Goal: Task Accomplishment & Management: Use online tool/utility

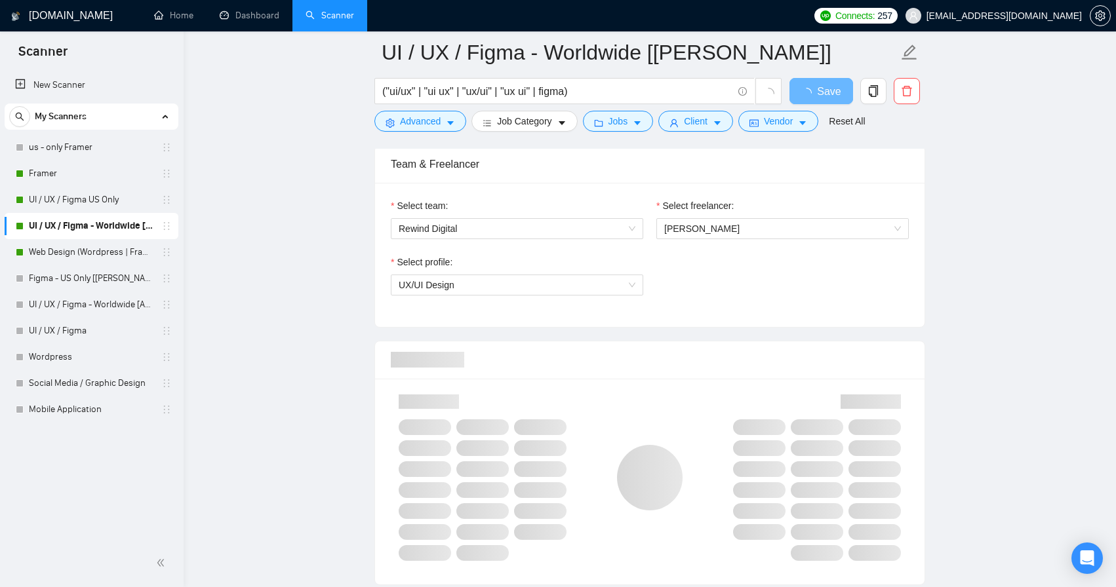
scroll to position [660, 0]
click at [743, 230] on span "[PERSON_NAME]" at bounding box center [782, 230] width 237 height 20
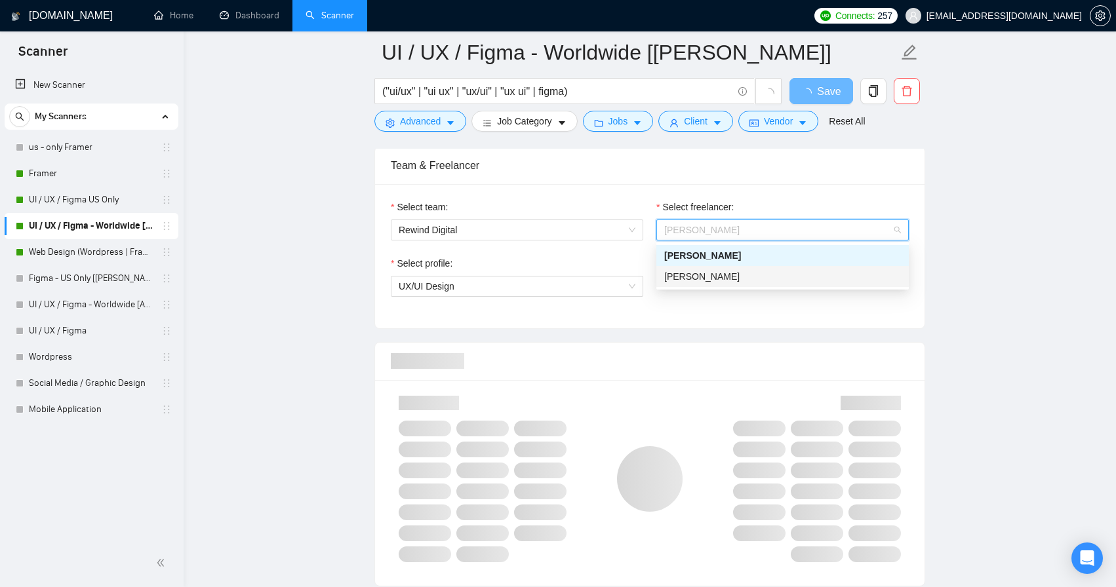
click at [712, 320] on div "Select team: Rewind Digital Select freelancer: [PERSON_NAME] Select profile: UX…" at bounding box center [649, 256] width 549 height 144
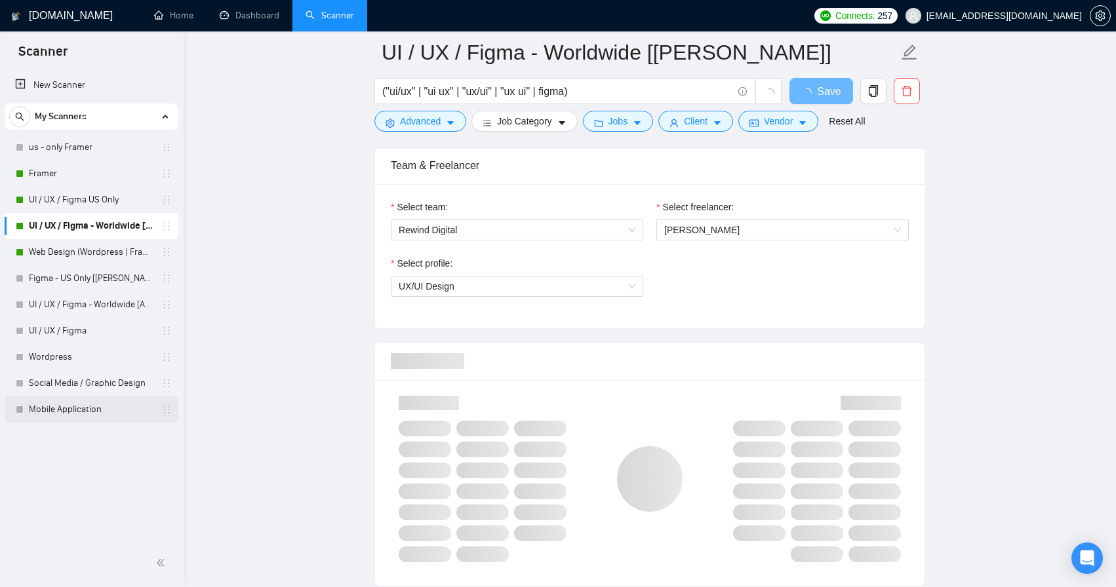
click at [106, 411] on link "Mobile Application" at bounding box center [91, 410] width 125 height 26
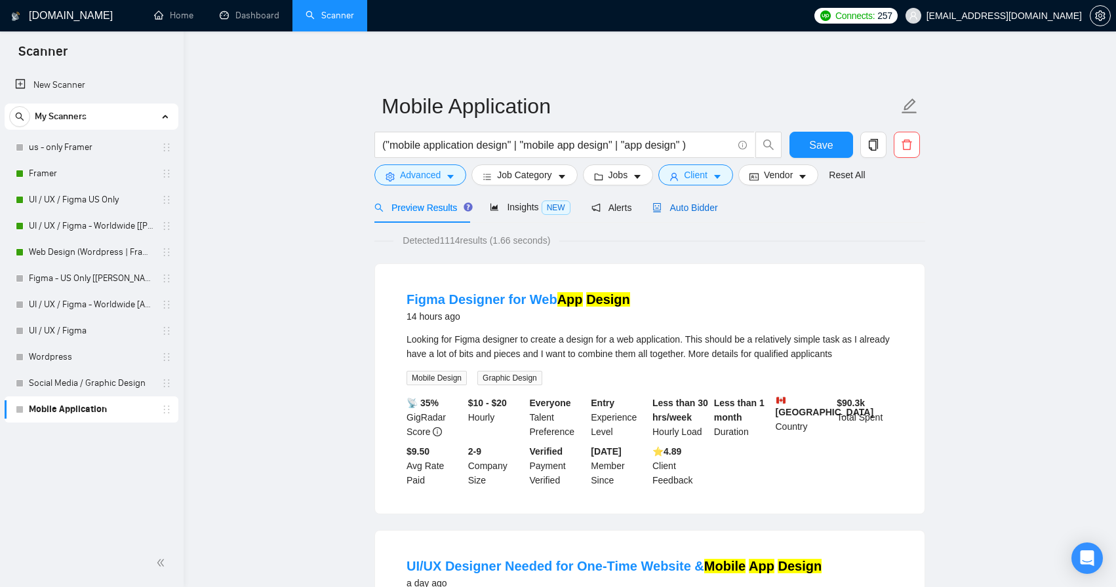
click at [700, 213] on span "Auto Bidder" at bounding box center [684, 208] width 65 height 10
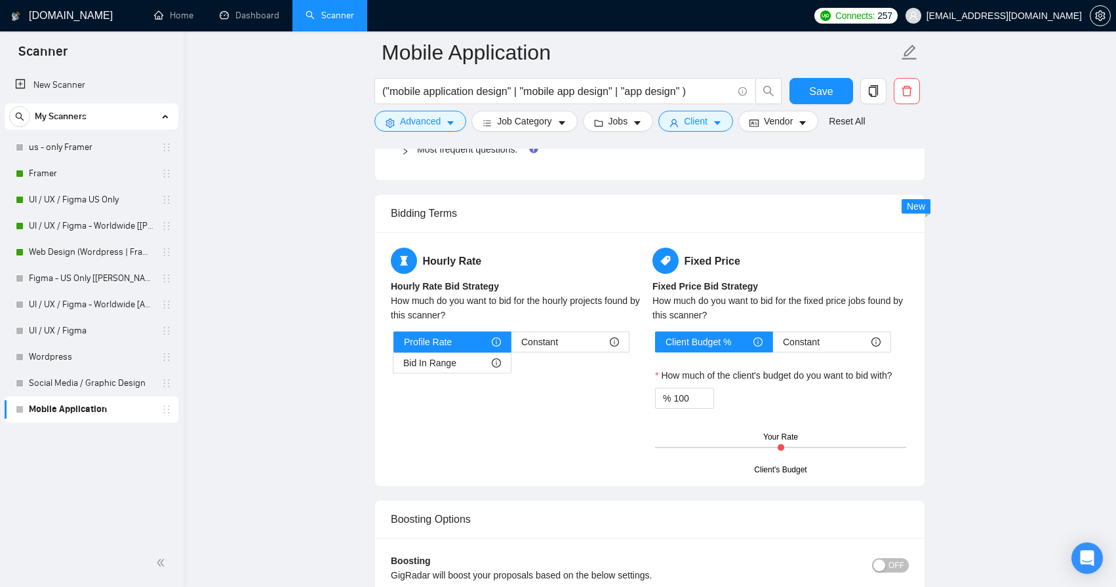
scroll to position [1985, 0]
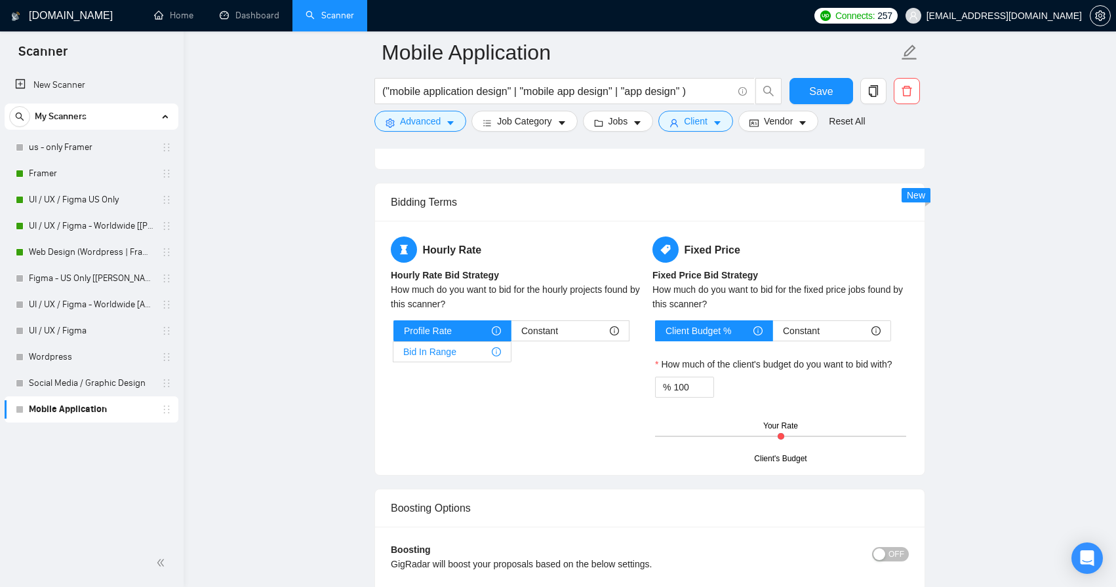
click at [487, 345] on div "Bid In Range" at bounding box center [452, 352] width 98 height 20
click at [393, 355] on input "Bid In Range" at bounding box center [393, 355] width 0 height 0
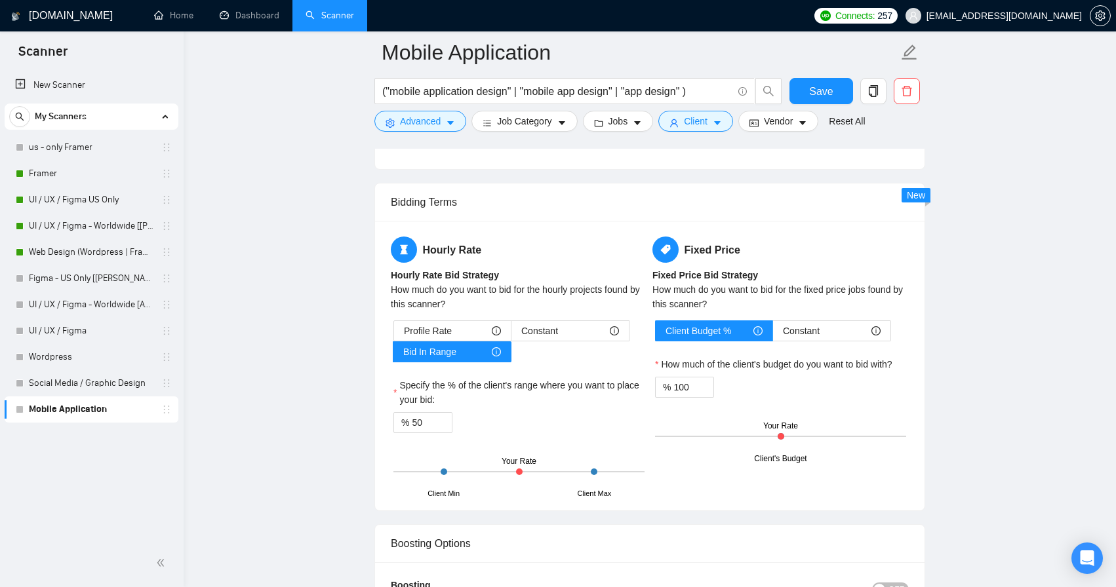
drag, startPoint x: 519, startPoint y: 471, endPoint x: 570, endPoint y: 471, distance: 51.1
click at [570, 471] on div "Client Min Client Max Your Rate" at bounding box center [518, 472] width 251 height 46
click at [427, 425] on input "50" at bounding box center [432, 423] width 40 height 20
type input "5"
type input "90"
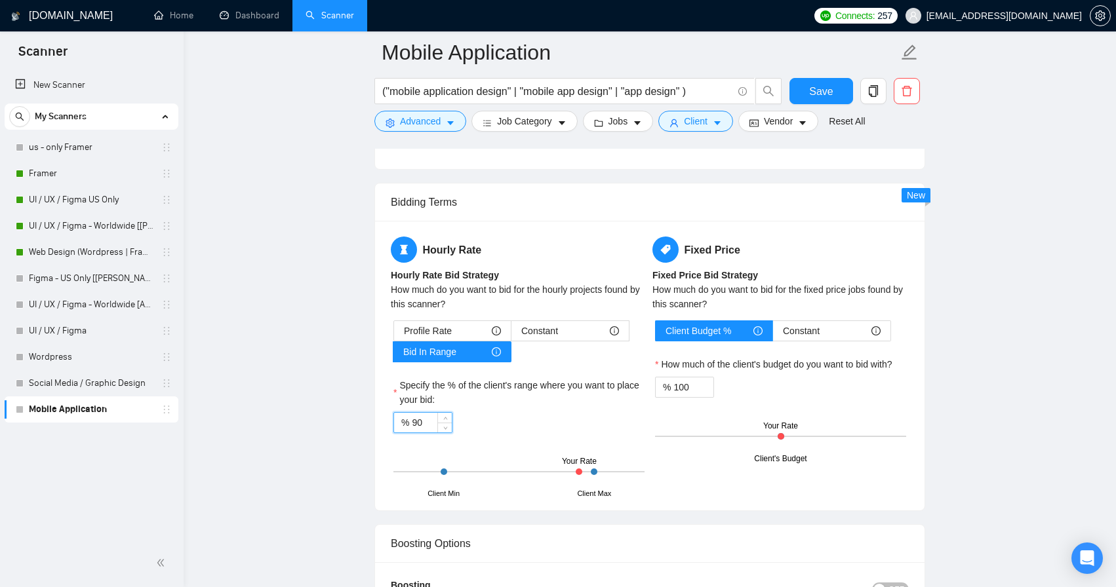
click at [528, 416] on div "% 90" at bounding box center [518, 422] width 251 height 21
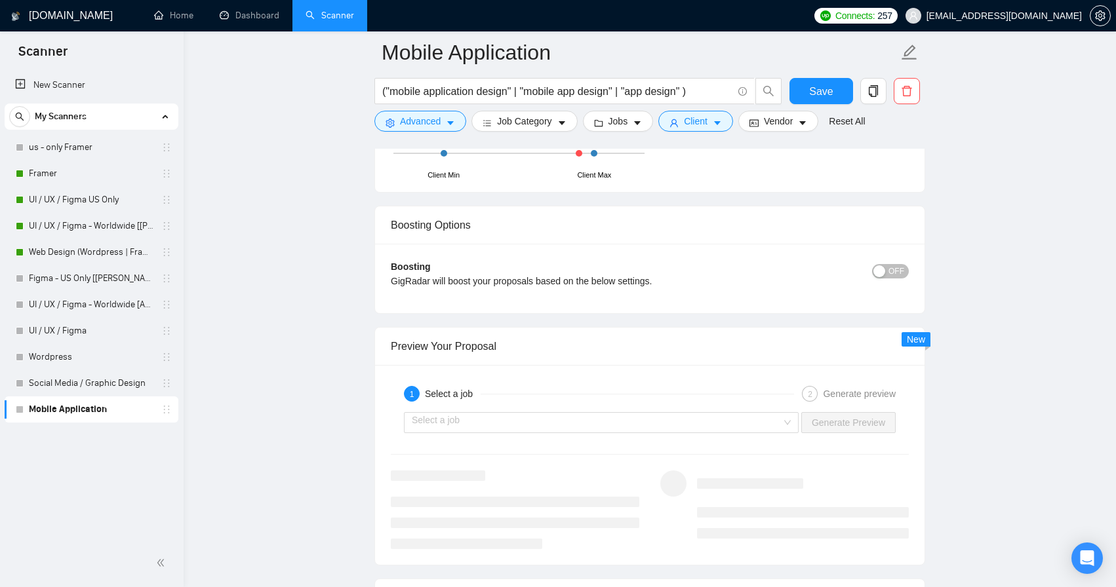
scroll to position [2305, 0]
click at [760, 426] on input "search" at bounding box center [597, 421] width 370 height 20
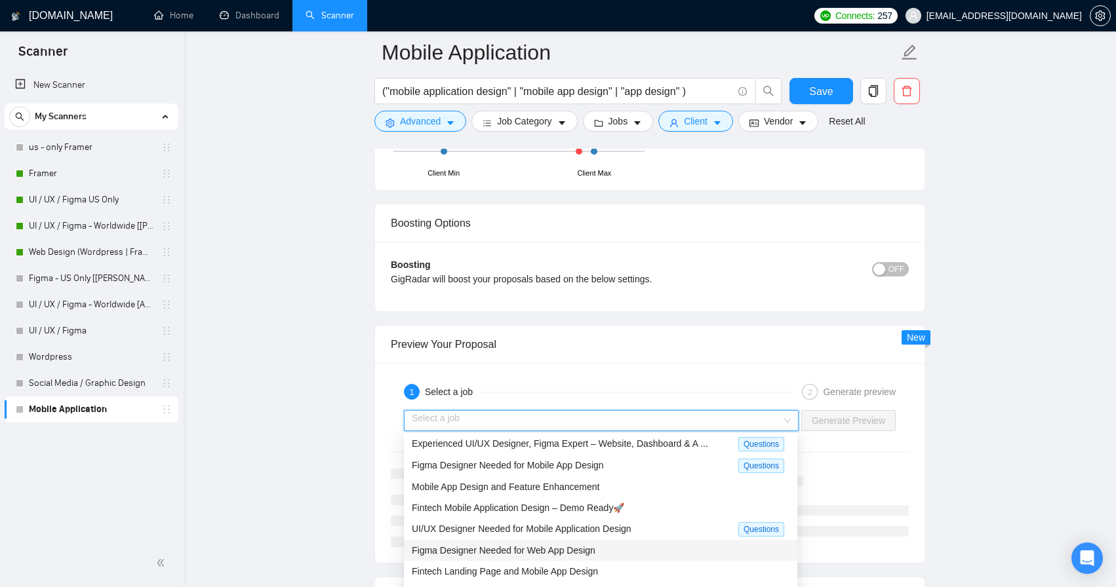
scroll to position [0, 0]
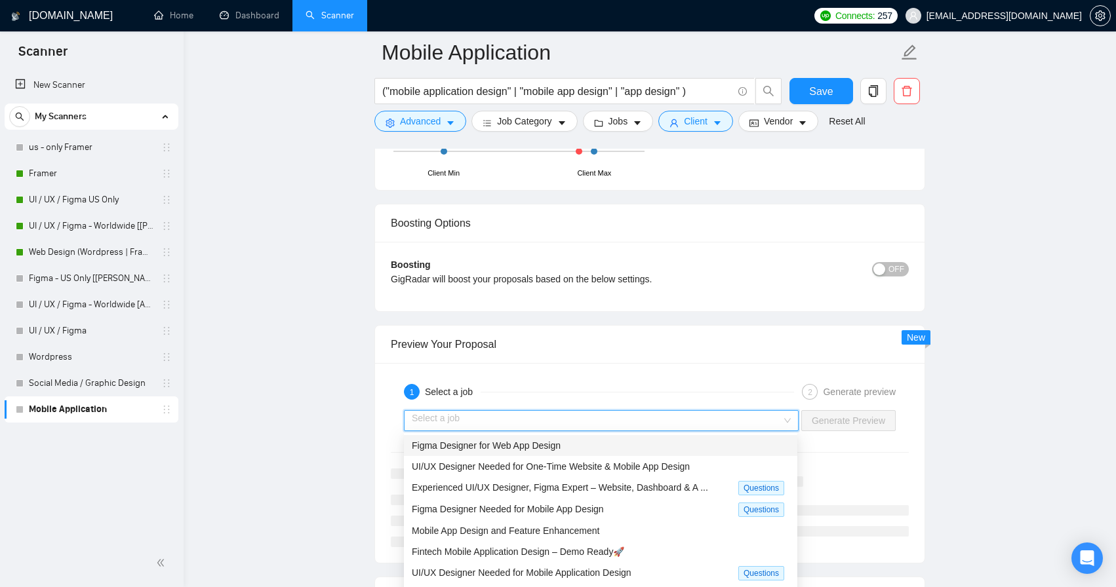
click at [597, 446] on div "Figma Designer for Web App Design" at bounding box center [601, 445] width 378 height 14
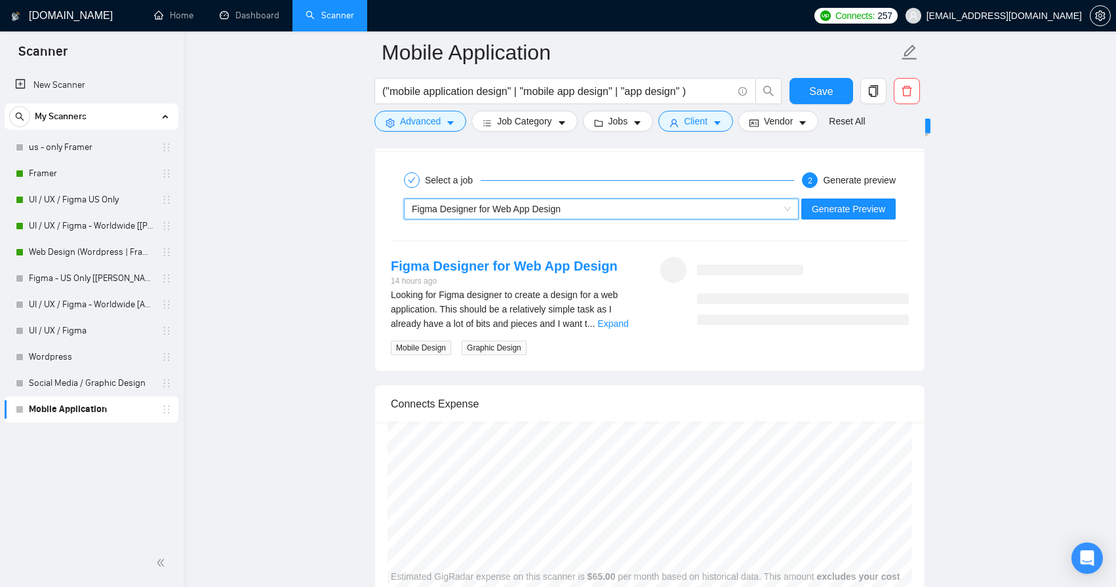
scroll to position [2515, 0]
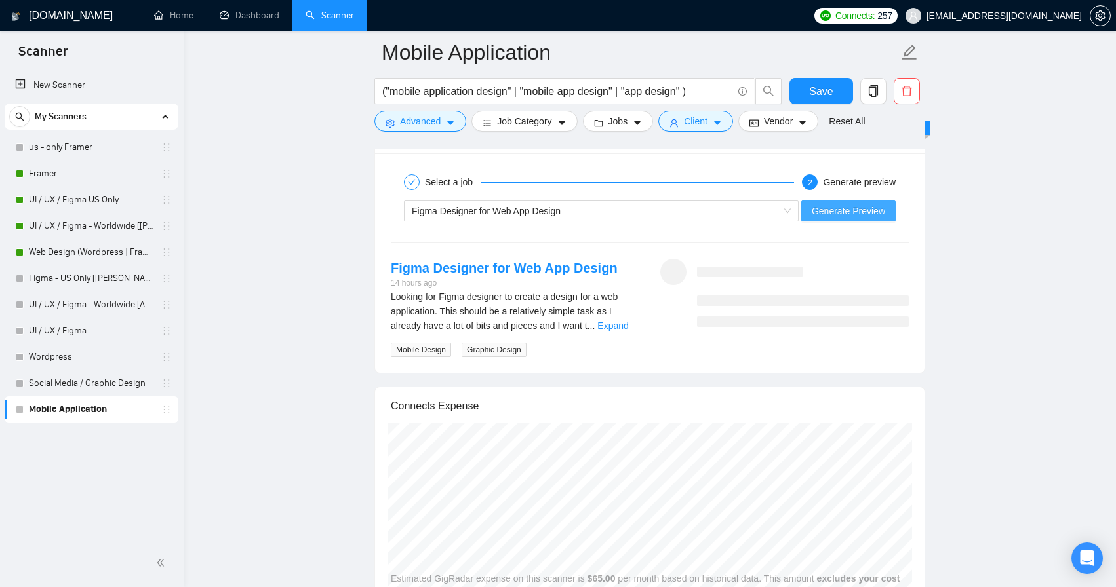
click at [832, 217] on span "Generate Preview" at bounding box center [847, 211] width 73 height 14
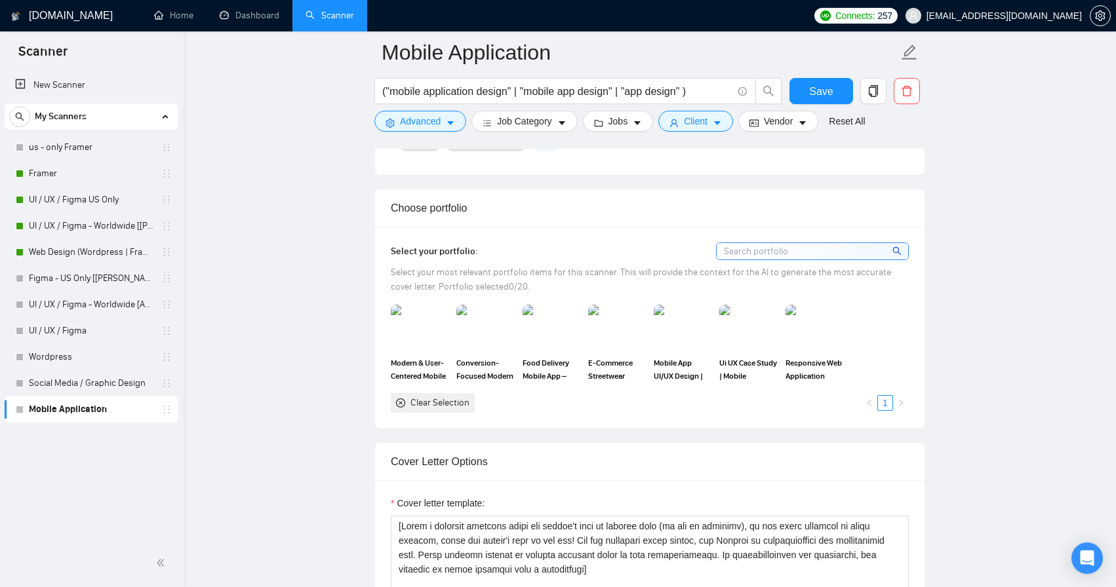
scroll to position [1112, 0]
click at [412, 324] on img at bounding box center [419, 328] width 55 height 43
click at [558, 330] on img at bounding box center [551, 328] width 55 height 43
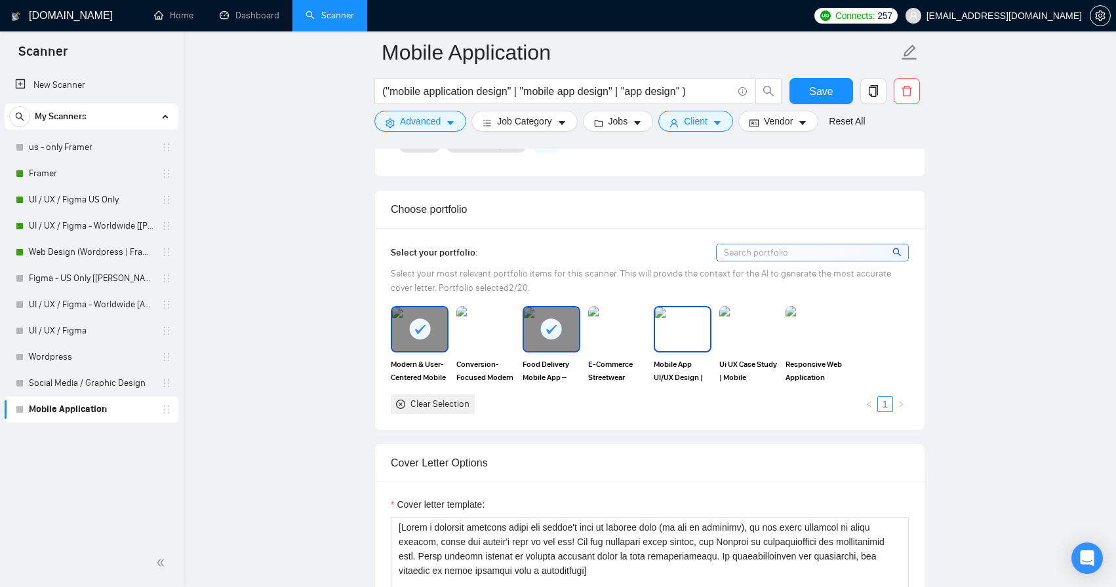
click at [678, 326] on img at bounding box center [682, 328] width 55 height 43
click at [756, 332] on img at bounding box center [747, 328] width 55 height 43
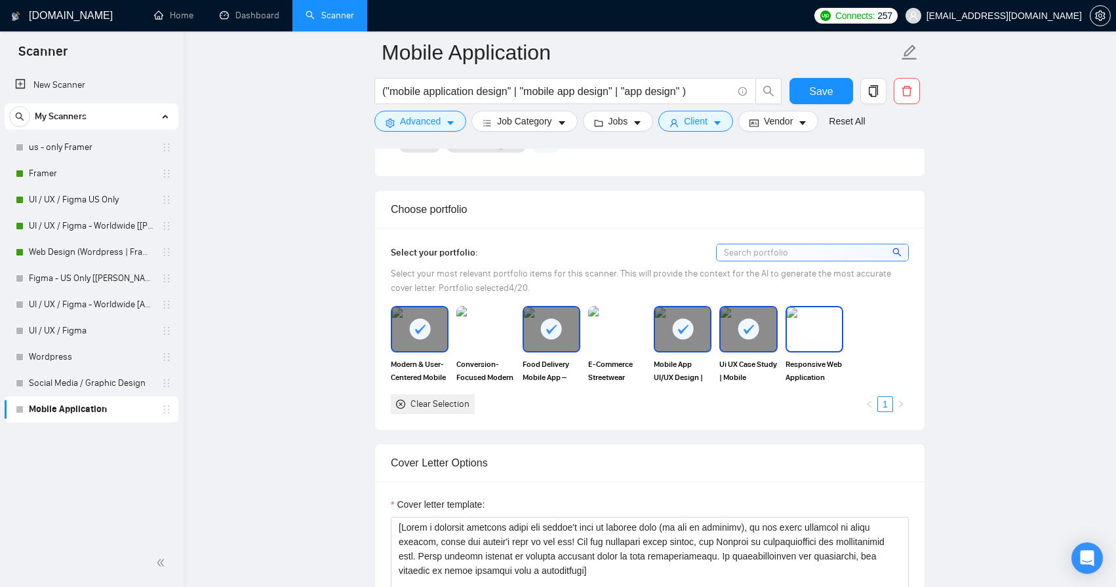
click at [815, 326] on img at bounding box center [814, 328] width 55 height 43
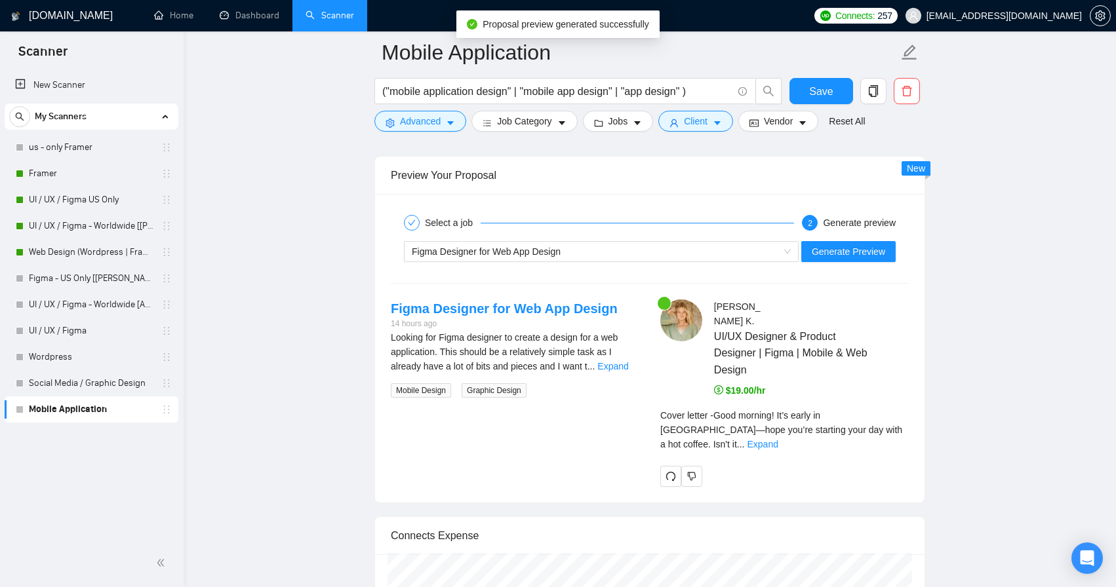
scroll to position [2530, 0]
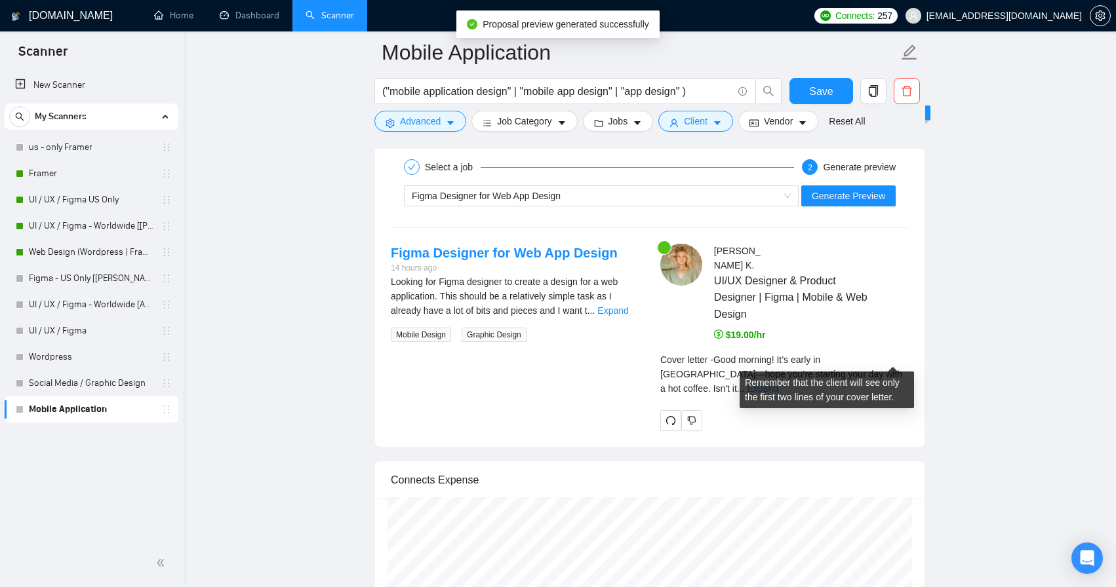
click at [778, 383] on link "Expand" at bounding box center [762, 388] width 31 height 10
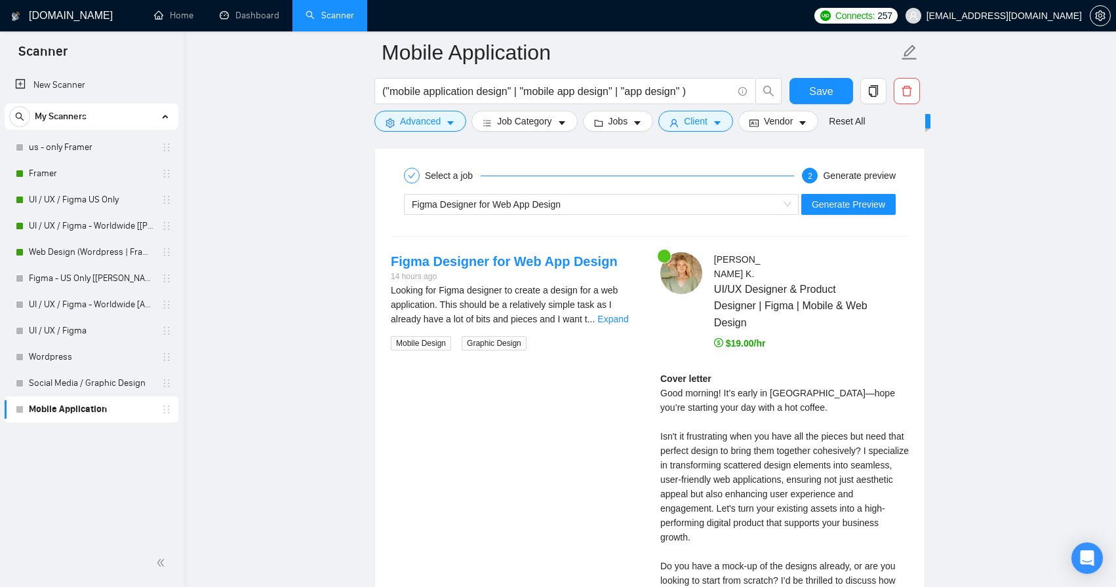
scroll to position [2519, 0]
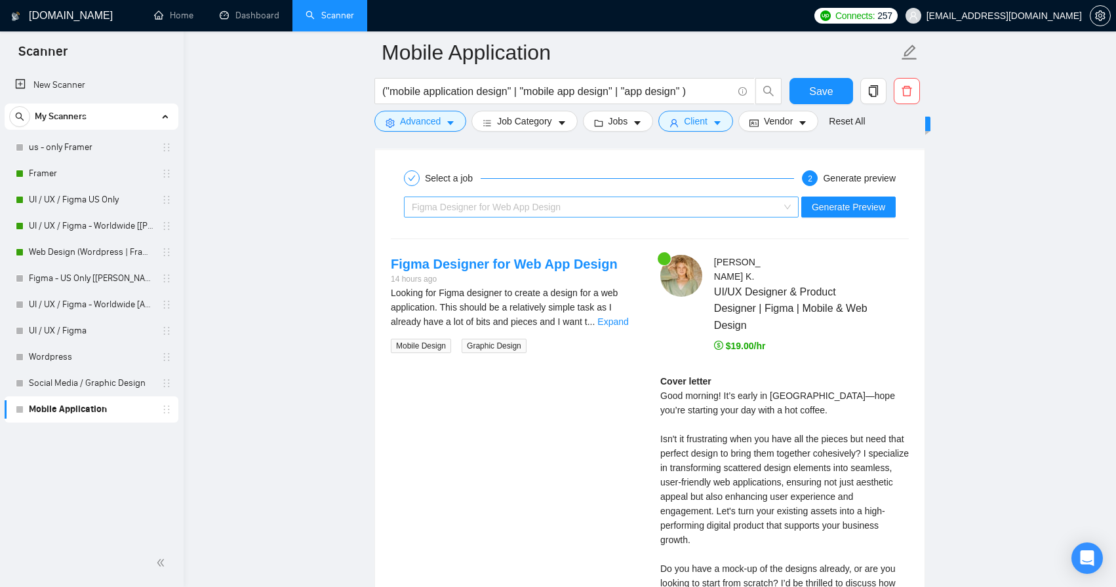
click at [789, 203] on span "Figma Designer for Web App Design" at bounding box center [601, 207] width 379 height 20
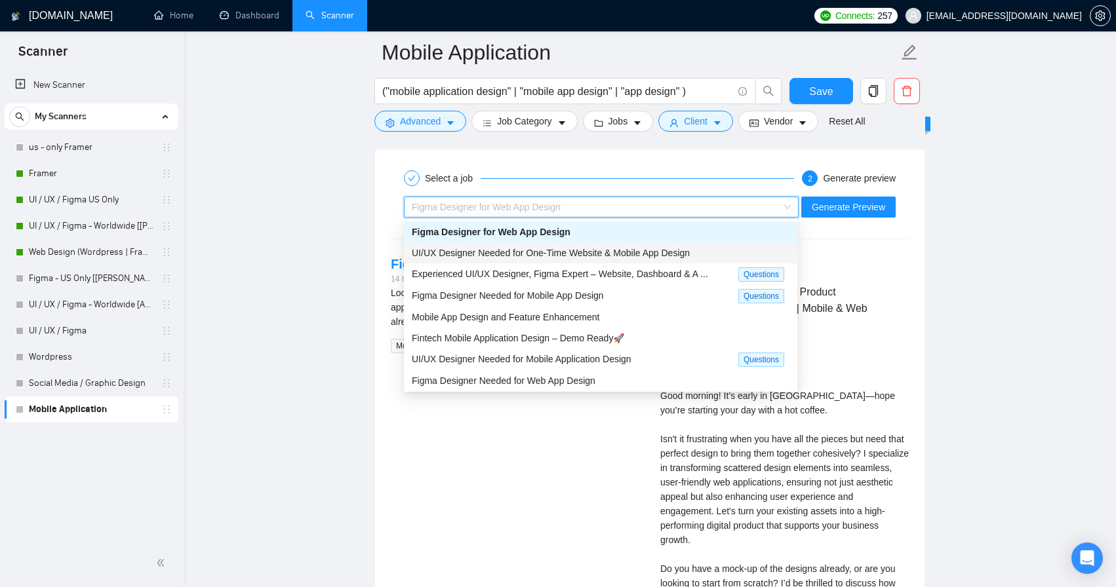
click at [690, 257] on span "UI/UX Designer Needed for One-Time Website & Mobile App Design" at bounding box center [551, 253] width 278 height 10
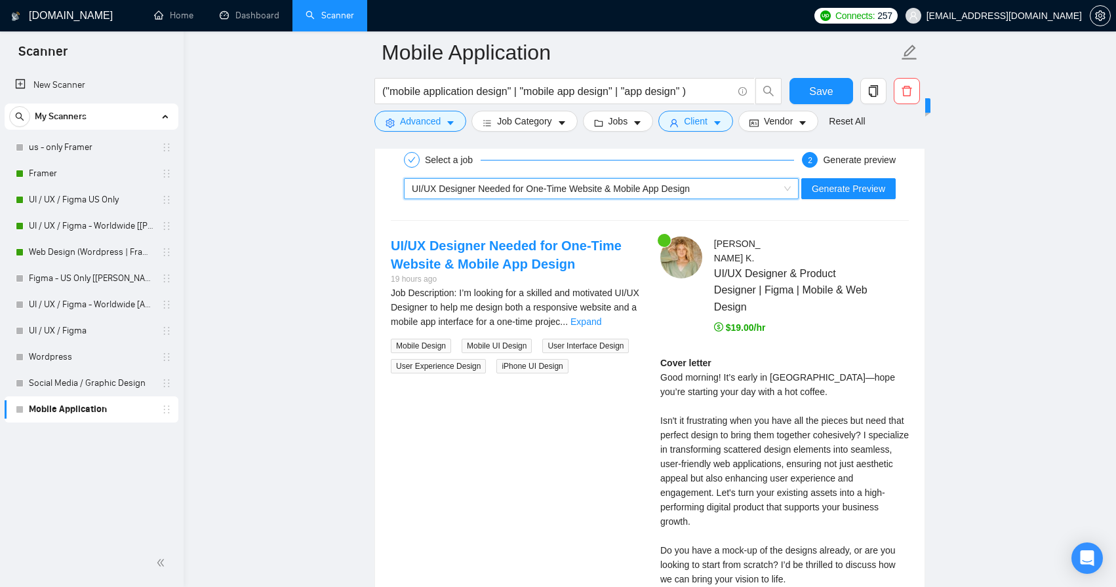
scroll to position [2537, 0]
click at [853, 191] on span "Generate Preview" at bounding box center [847, 189] width 73 height 14
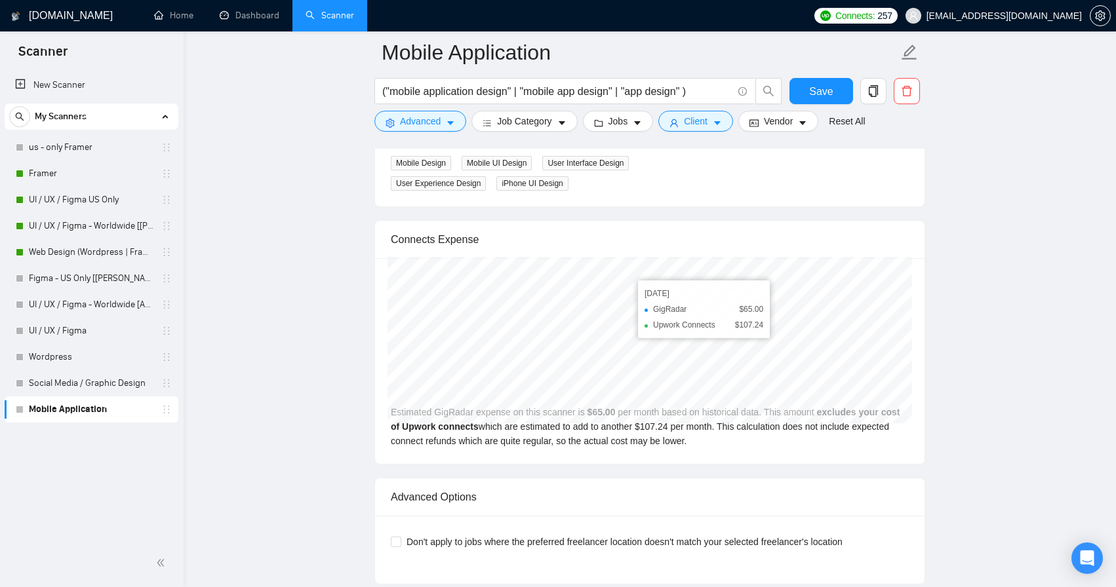
scroll to position [2546, 0]
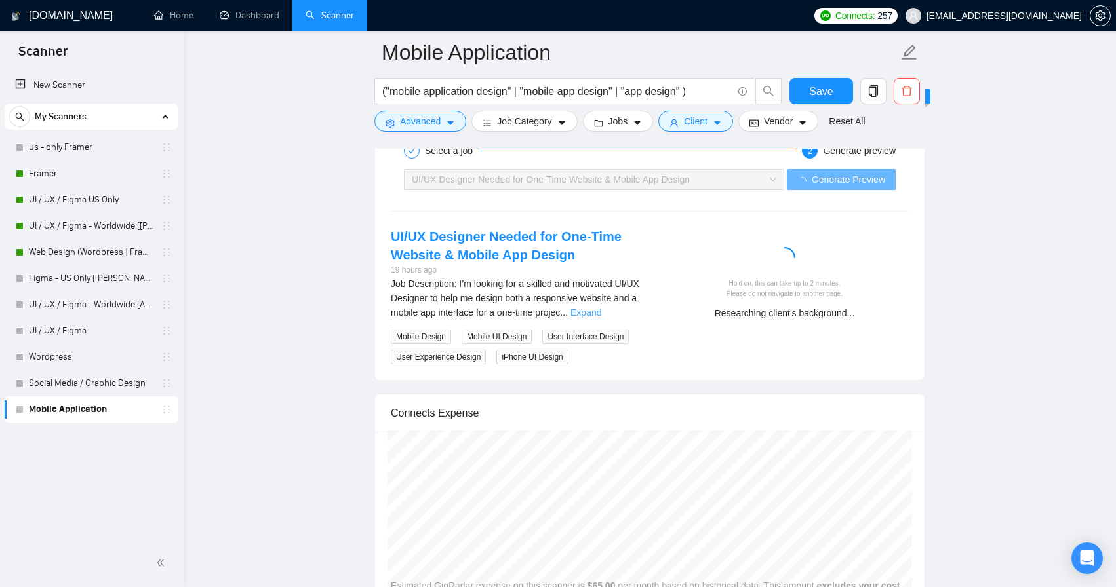
click at [601, 309] on link "Expand" at bounding box center [585, 312] width 31 height 10
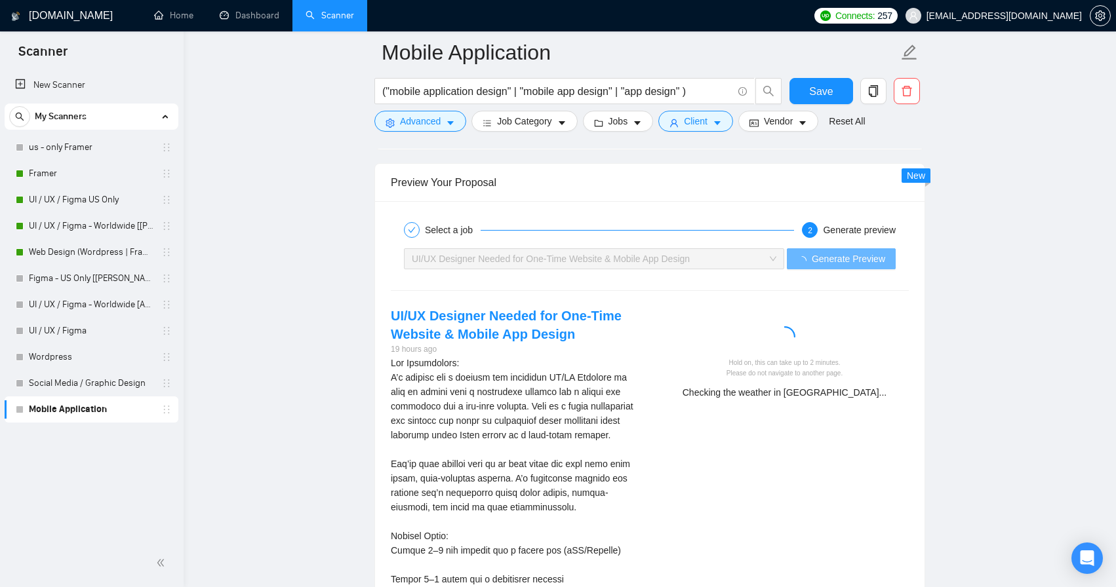
scroll to position [2466, 0]
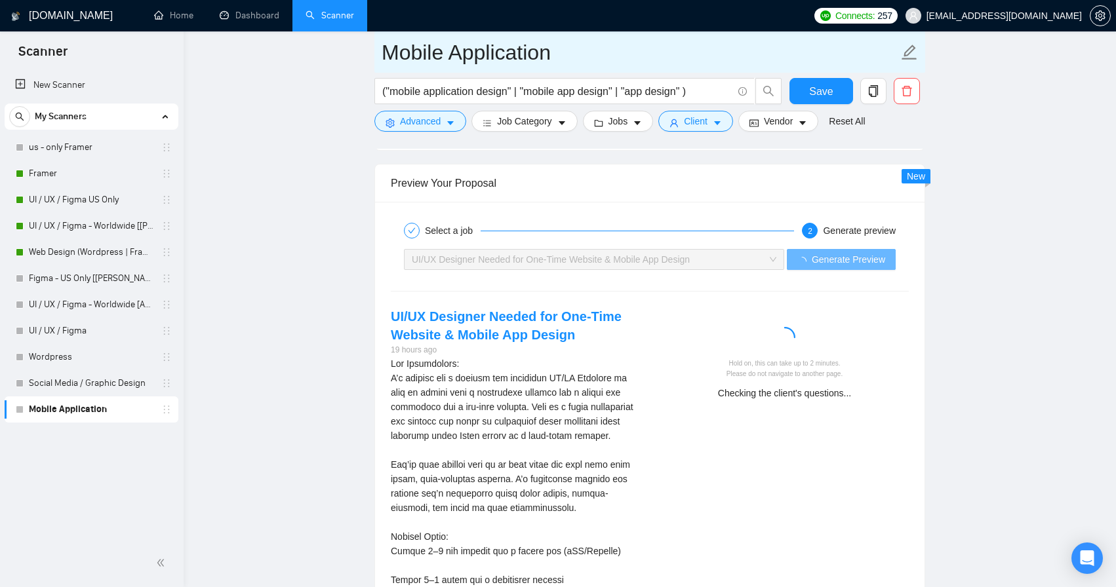
click at [553, 51] on input "Mobile Application" at bounding box center [639, 52] width 516 height 33
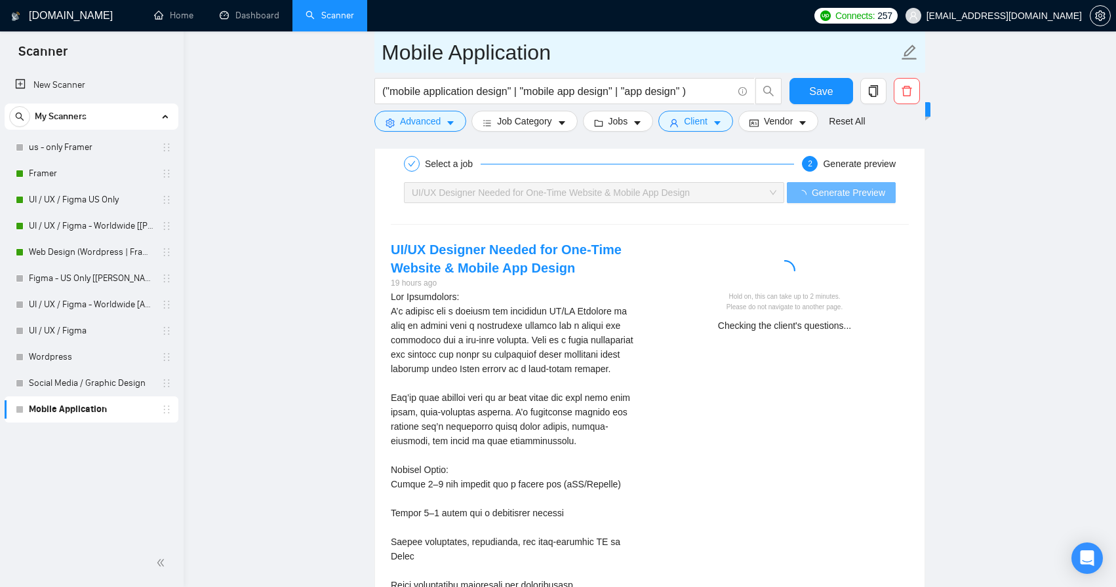
type input "Mobile Application"
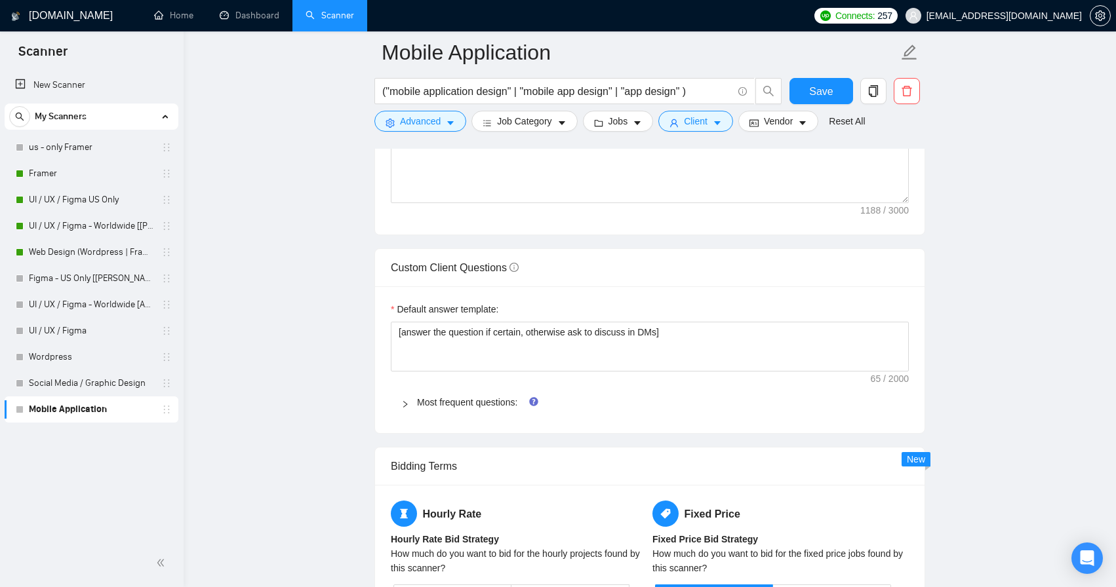
scroll to position [1718, 0]
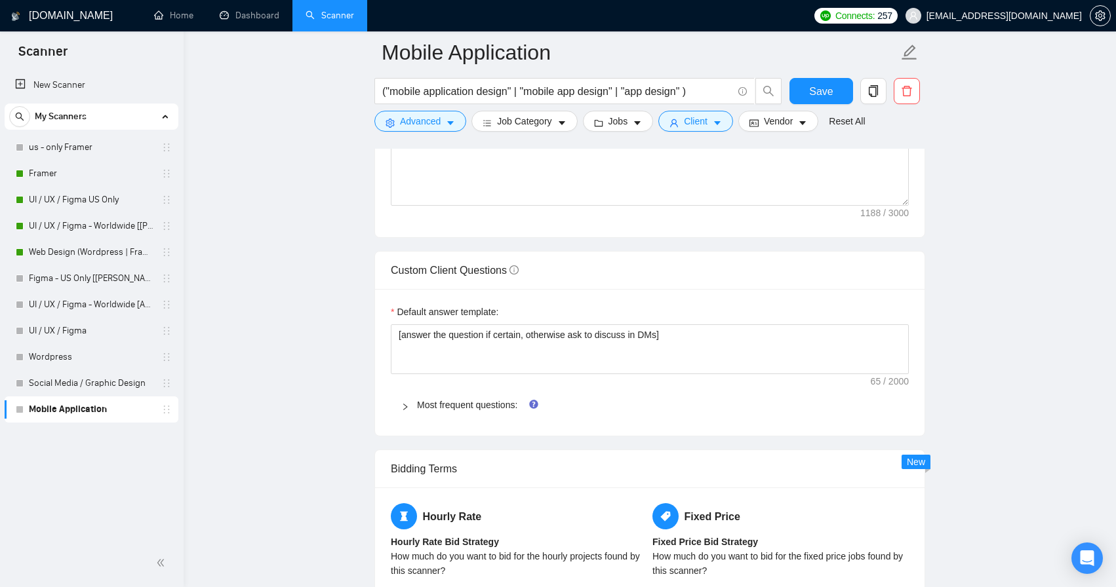
click at [403, 405] on icon "right" at bounding box center [405, 407] width 8 height 8
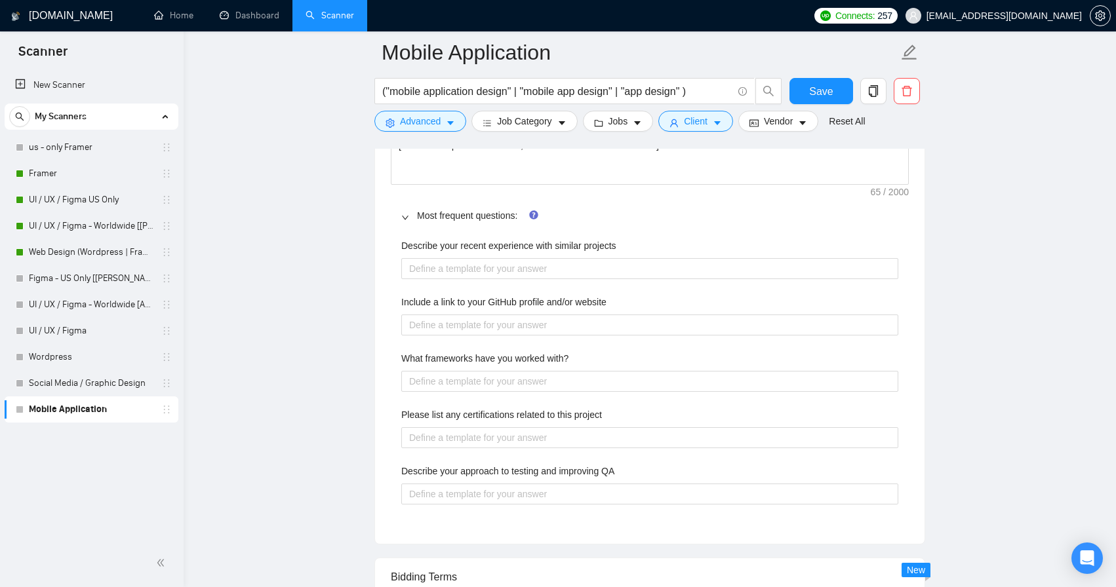
scroll to position [1845, 0]
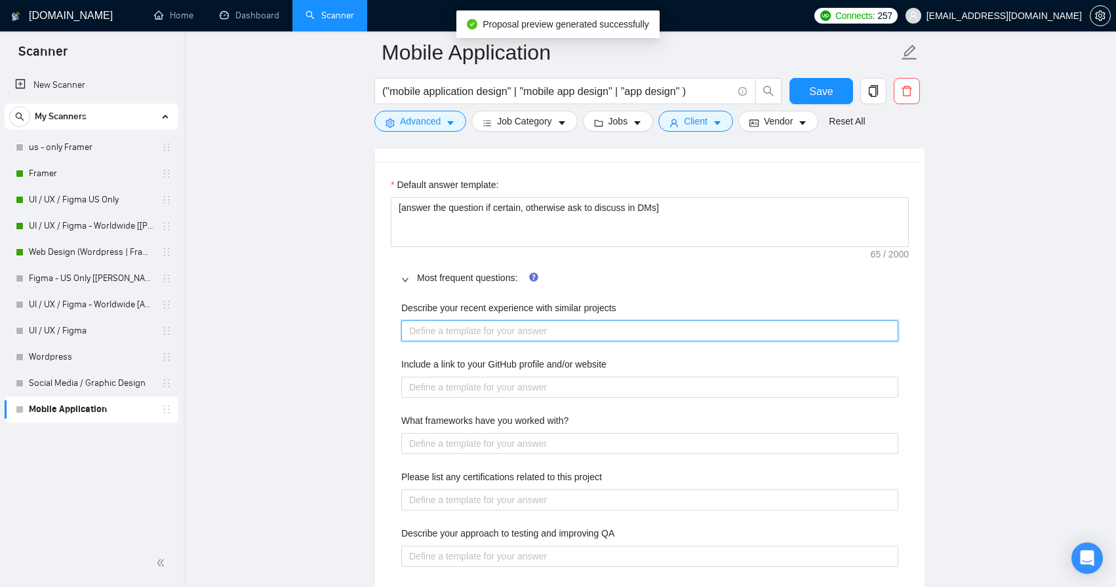
click at [566, 330] on projects "Describe your recent experience with similar projects" at bounding box center [649, 331] width 497 height 21
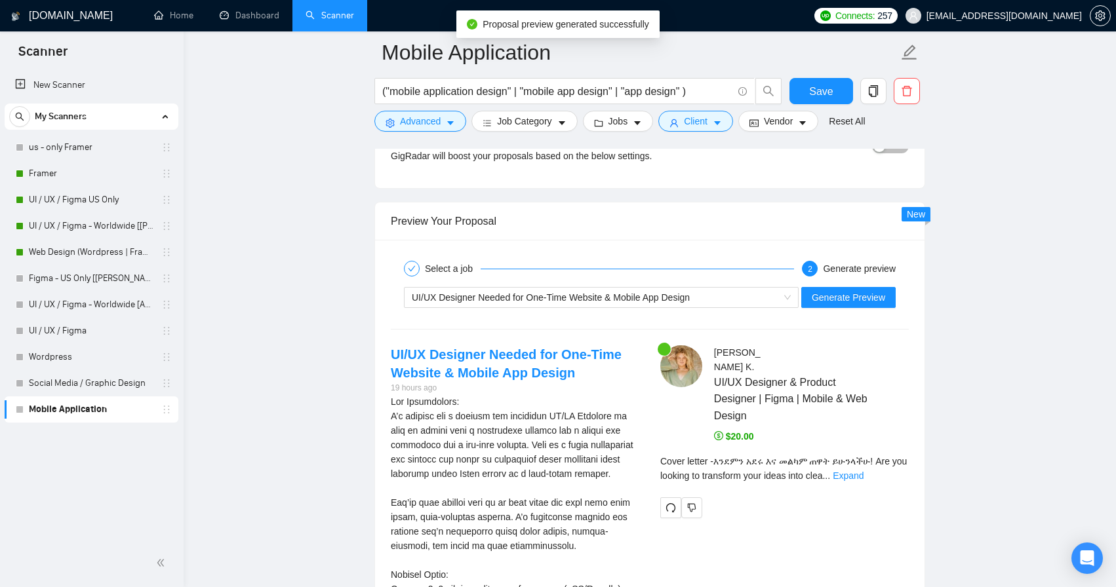
scroll to position [2818, 0]
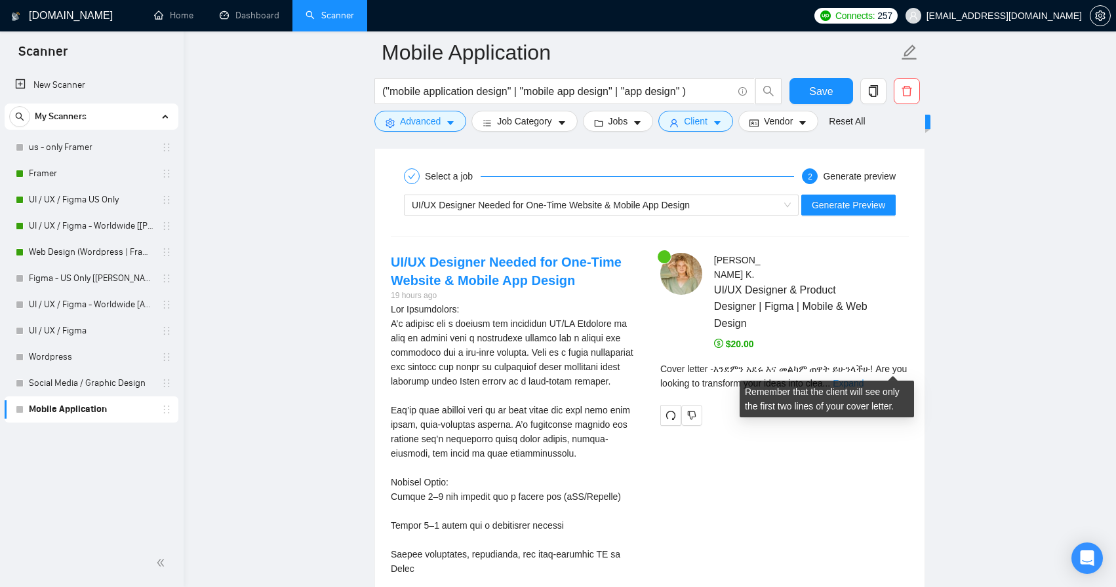
click at [863, 378] on link "Expand" at bounding box center [847, 383] width 31 height 10
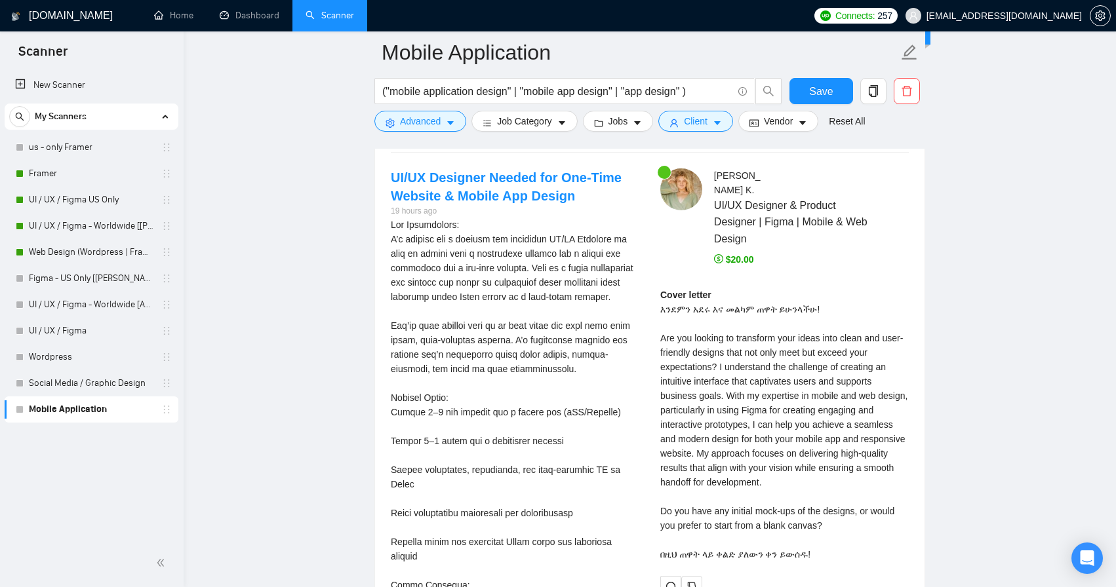
scroll to position [2823, 0]
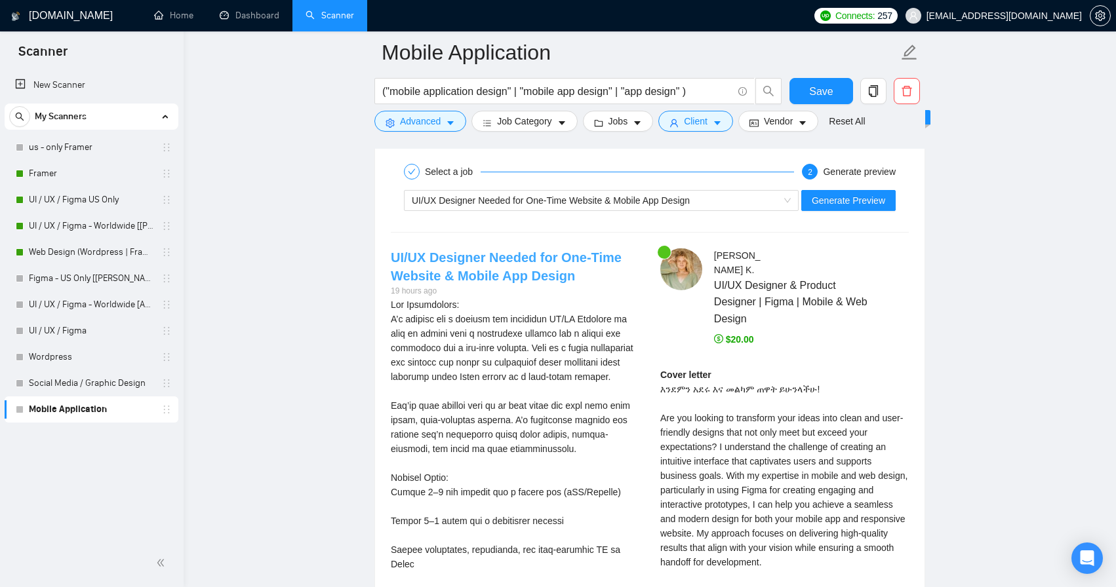
click at [464, 258] on link "UI/UX Designer Needed for One-Time Website & Mobile App Design" at bounding box center [506, 266] width 231 height 33
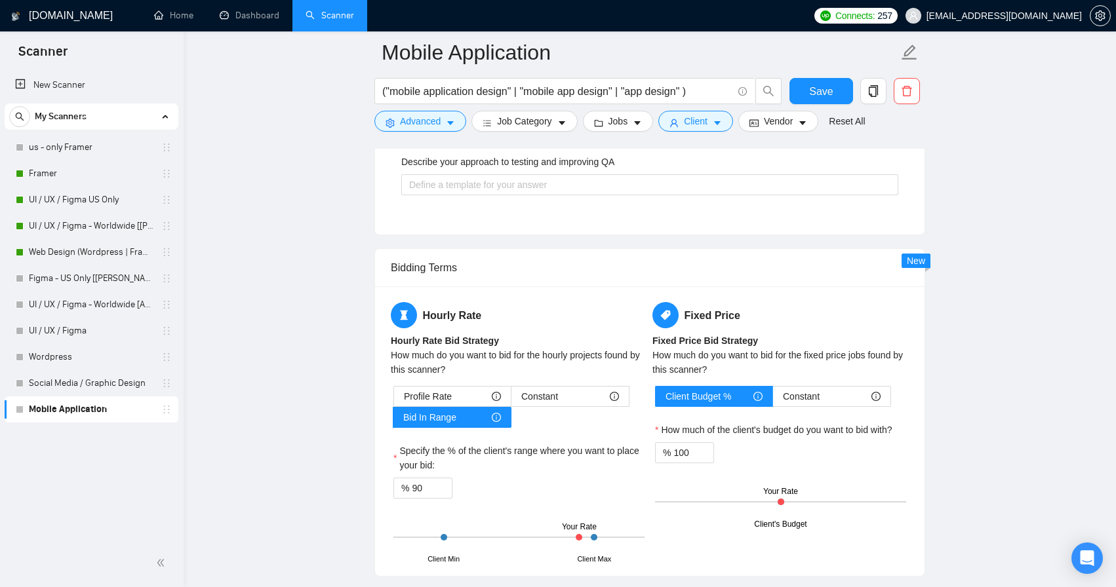
scroll to position [2198, 0]
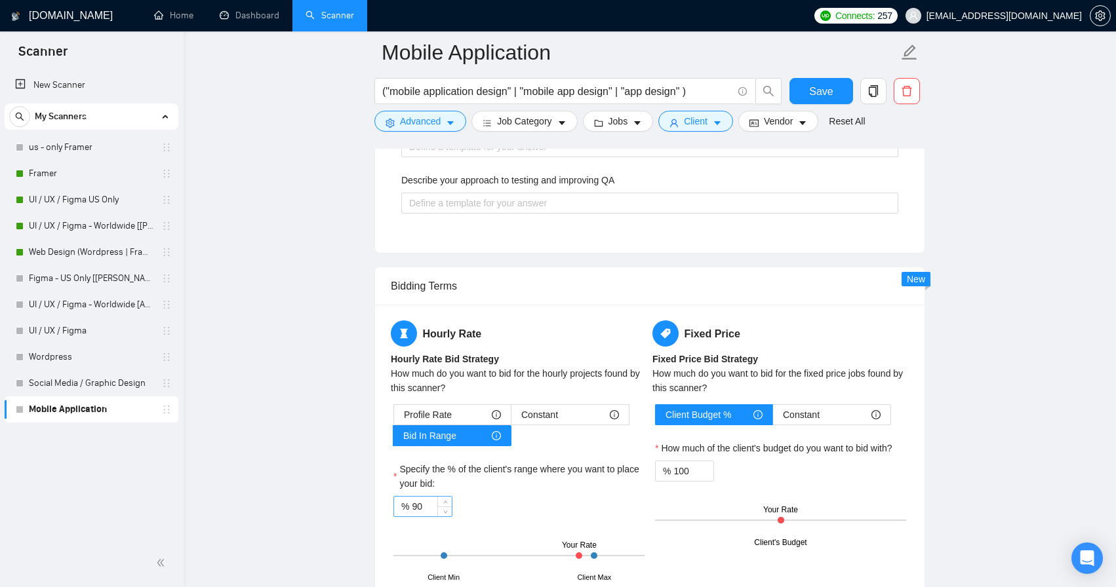
click at [423, 509] on input "90" at bounding box center [432, 507] width 40 height 20
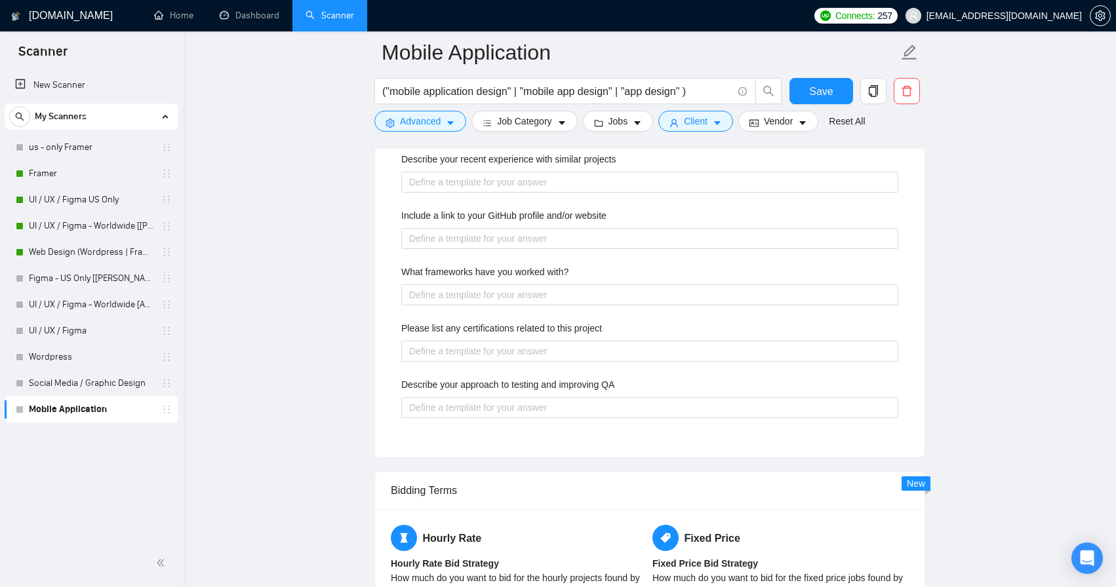
scroll to position [1977, 0]
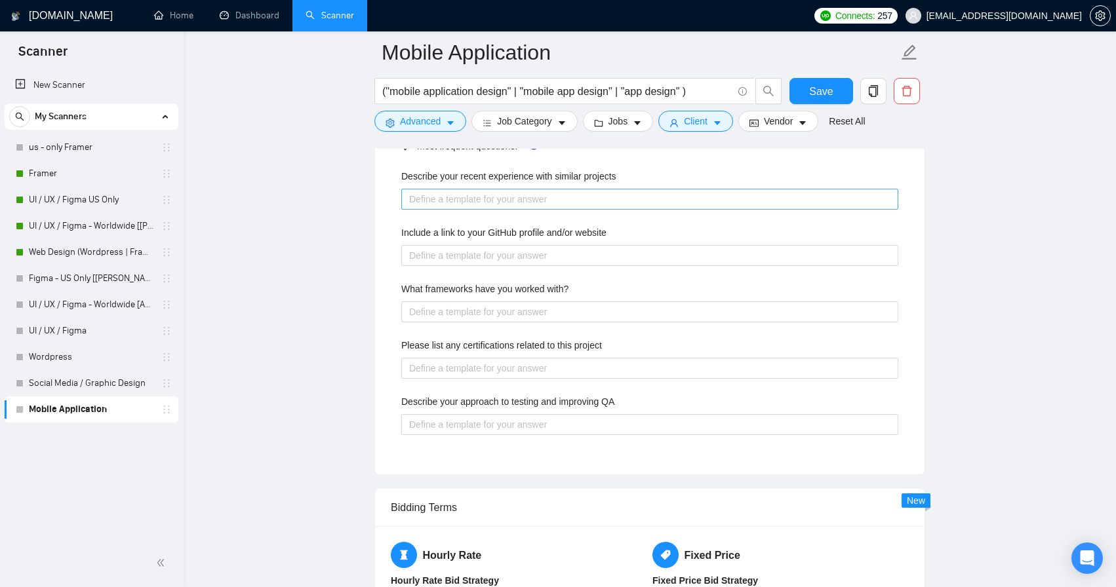
type input "95"
click at [512, 204] on projects "Describe your recent experience with similar projects" at bounding box center [649, 199] width 497 height 21
paste projects "In my recent projects, I’ve designed mobile app interfaces for both iOS and And…"
type projects "In my recent projects, I’ve designed mobile app interfaces for both iOS and And…"
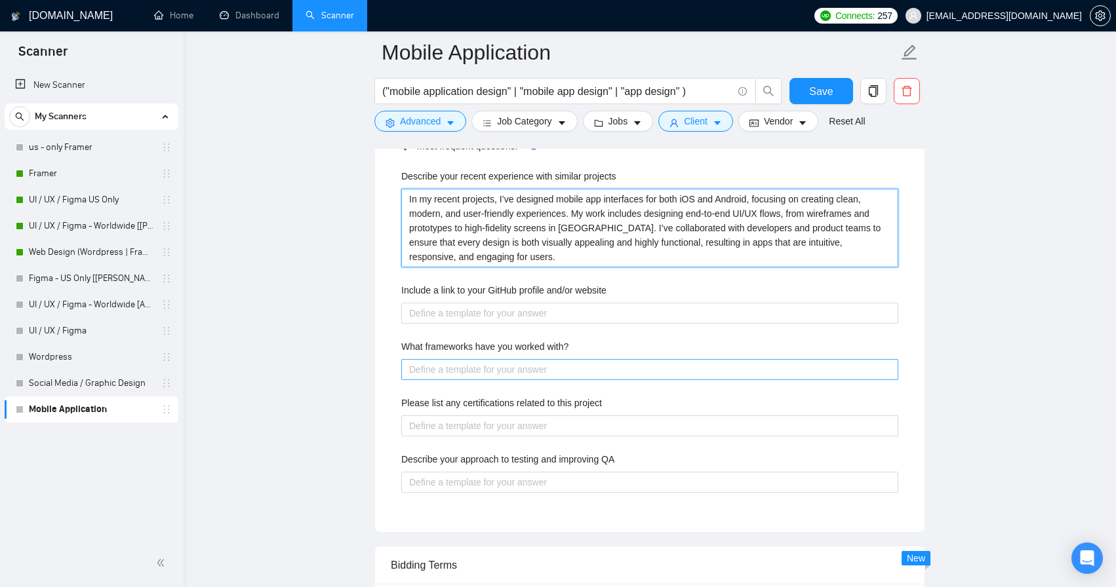
type projects "In my recent projects, I’ve designed mobile app interfaces for both iOS and And…"
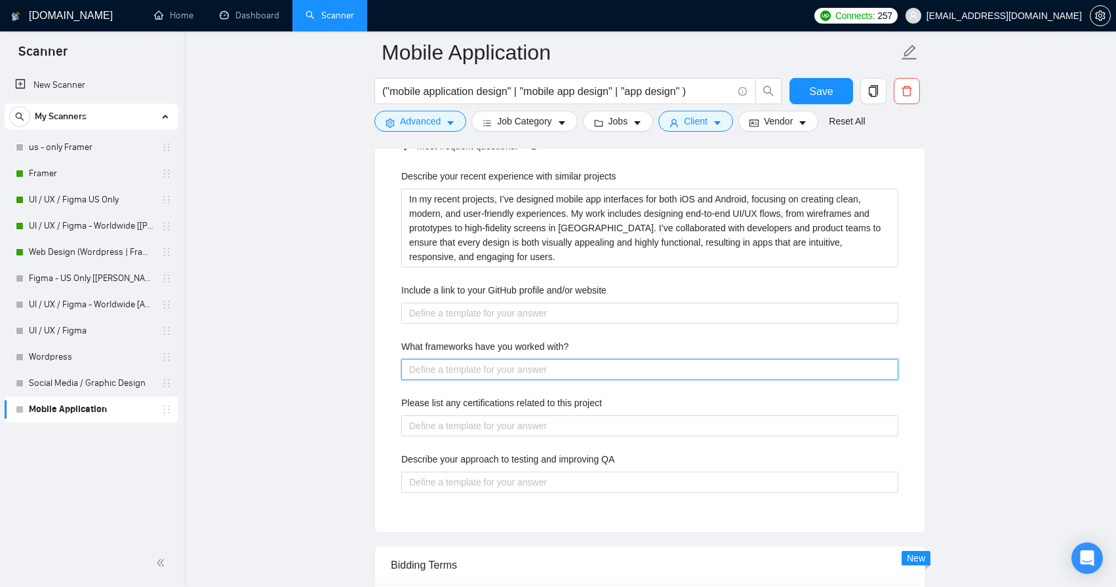
click at [488, 359] on with\? "What frameworks have you worked with?" at bounding box center [649, 369] width 497 height 21
click at [495, 383] on div "Describe your recent experience with similar projects In my recent projects, I’…" at bounding box center [650, 338] width 518 height 355
click at [482, 364] on with\? "What frameworks have you worked with?" at bounding box center [649, 369] width 497 height 21
paste with\? "I primarily design in [GEOGRAPHIC_DATA], creating responsive layouts and intera…"
type with\? "I primarily design in [GEOGRAPHIC_DATA], creating responsive layouts and intera…"
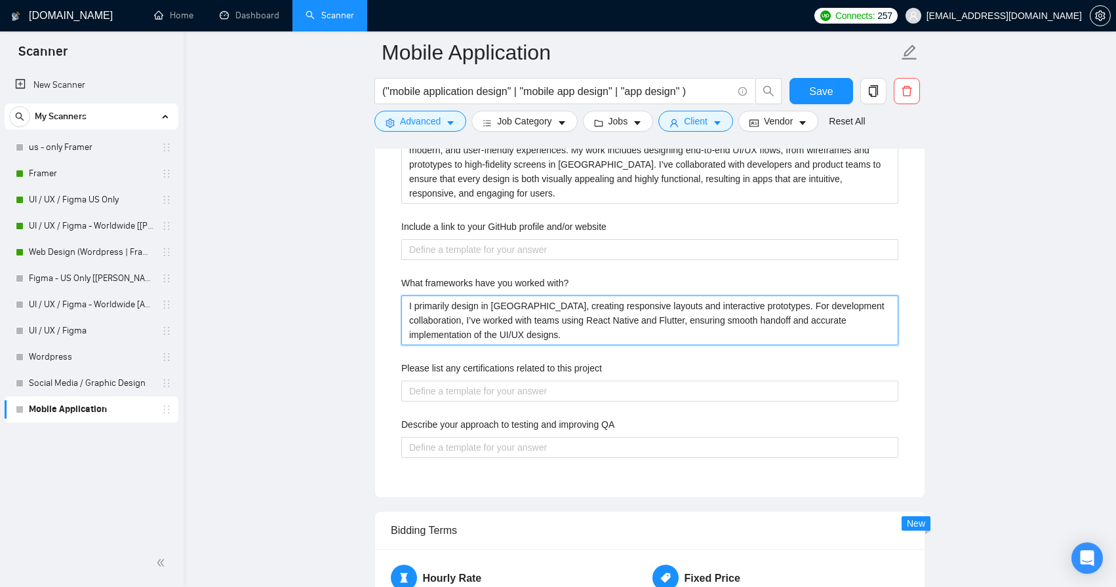
scroll to position [2041, 0]
type with\? "I primarily design in [GEOGRAPHIC_DATA], creating responsive layouts and intera…"
click at [484, 458] on div "Describe your recent experience with similar projects In my recent projects, I’…" at bounding box center [650, 289] width 518 height 384
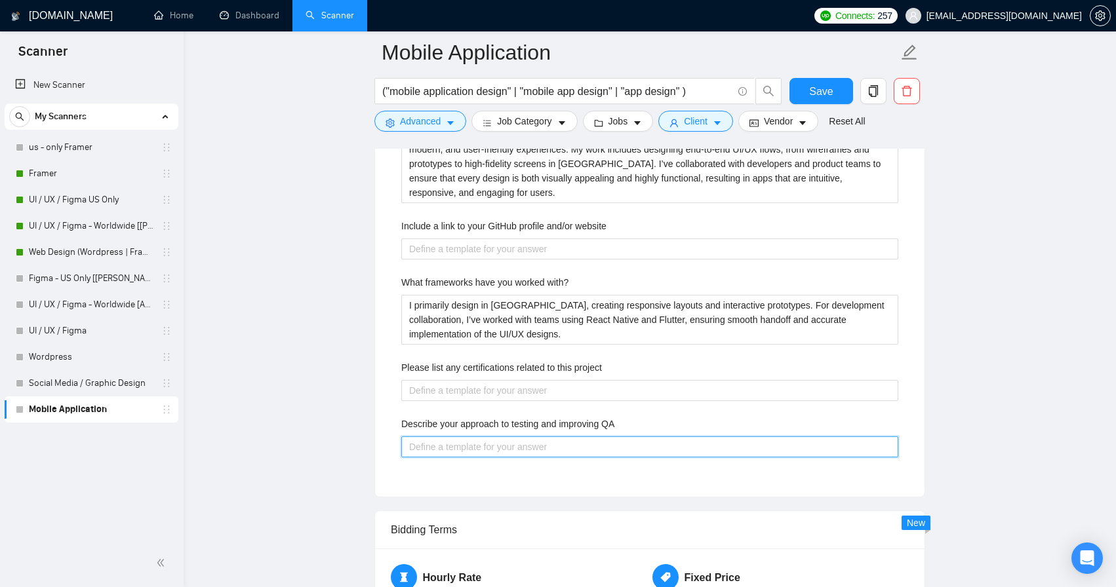
click at [482, 446] on QA "Describe your approach to testing and improving QA" at bounding box center [649, 447] width 497 height 21
paste QA "My approach to testing and improving QA focuses on user-centric validation. Aft…"
type QA "My approach to testing and improving QA focuses on user-centric validation. Aft…"
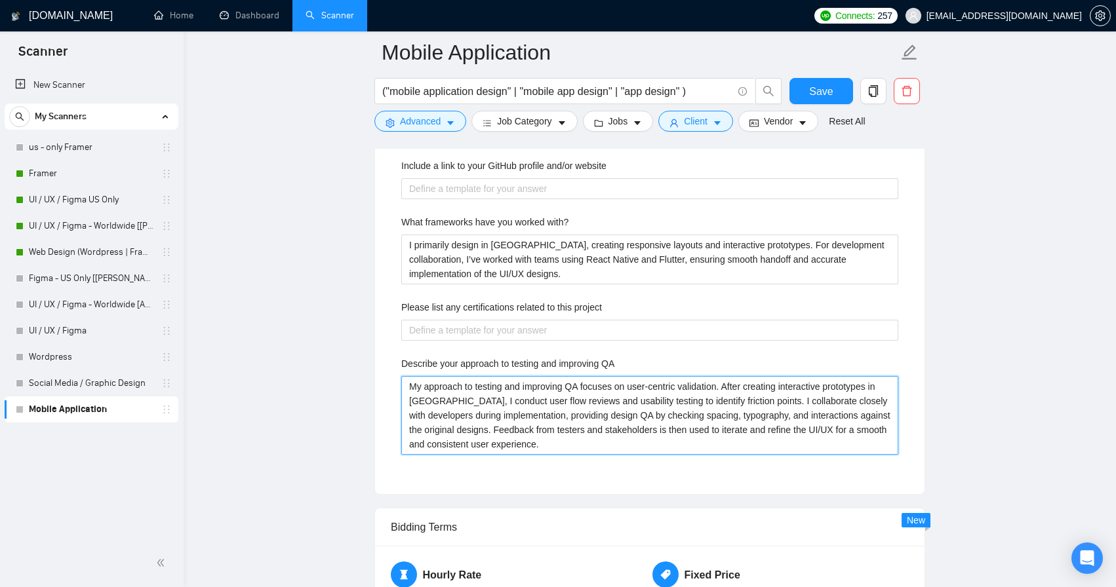
type QA "My approach to testing and improving QA focuses on user-centric validation. Aft…"
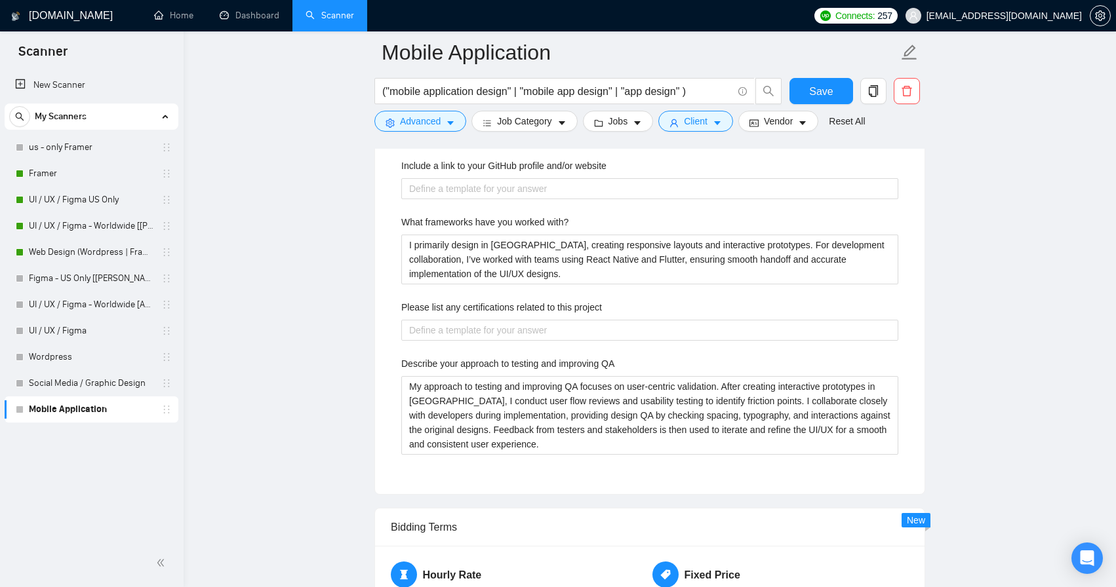
click at [622, 489] on div "Default answer template: [answer the question if certain, otherwise ask to disc…" at bounding box center [649, 200] width 549 height 589
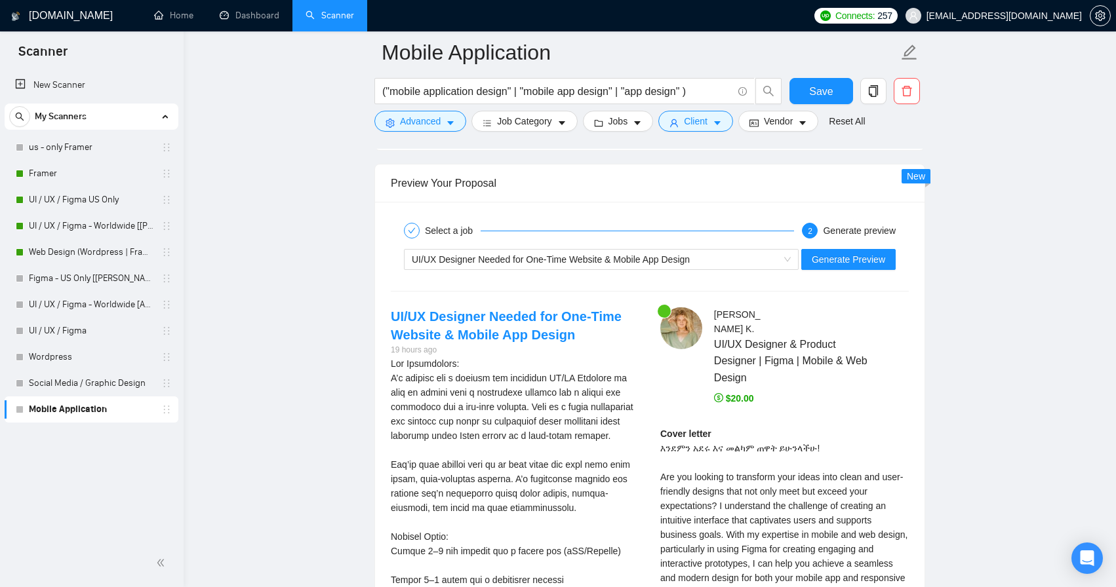
scroll to position [2913, 0]
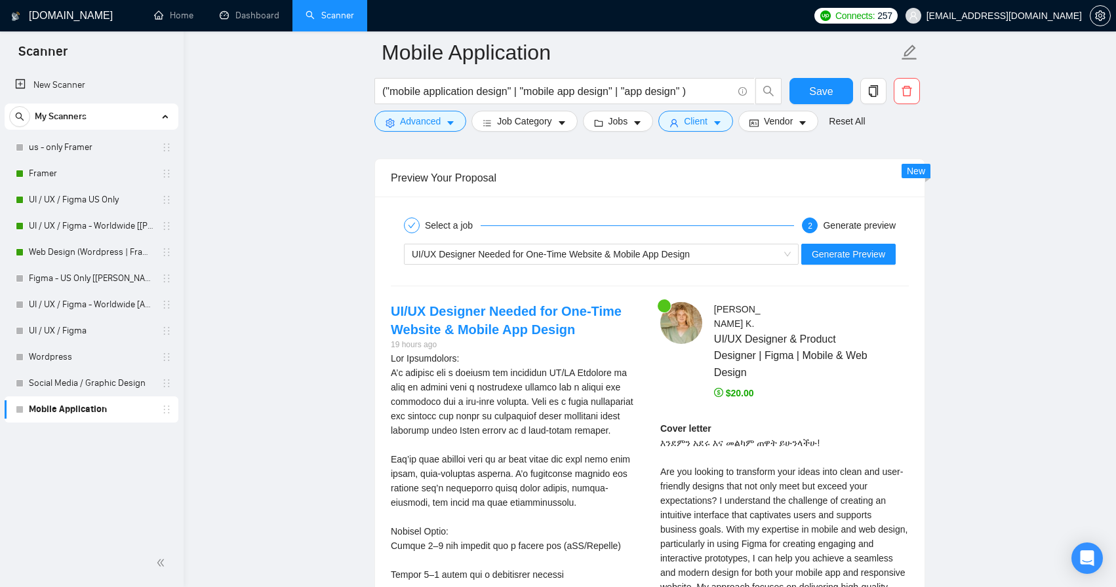
click at [861, 0] on div "Connects: 257 [EMAIL_ADDRESS][DOMAIN_NAME]" at bounding box center [959, 15] width 303 height 31
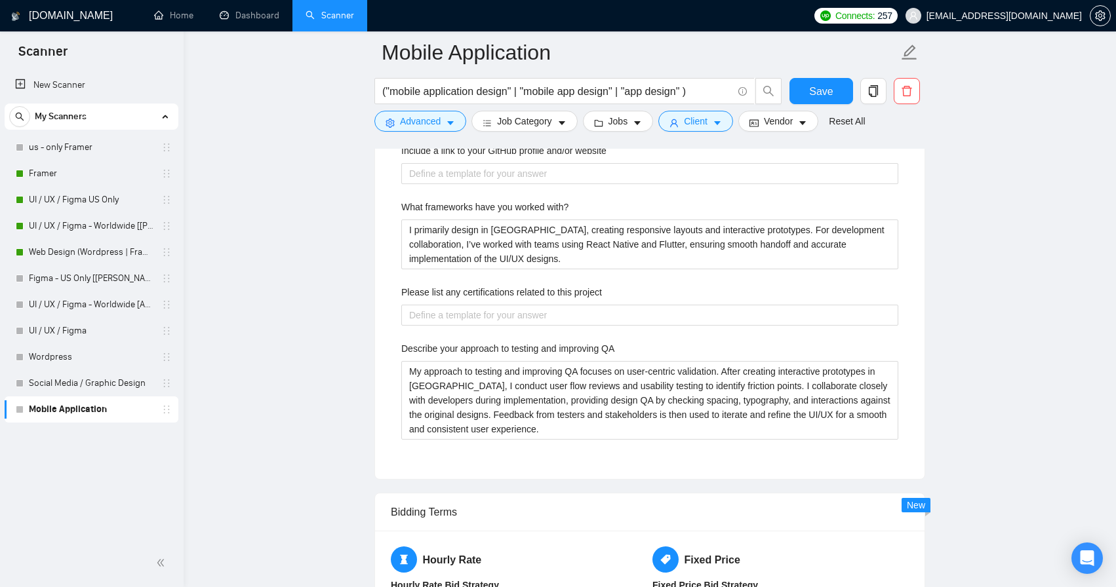
scroll to position [2000, 0]
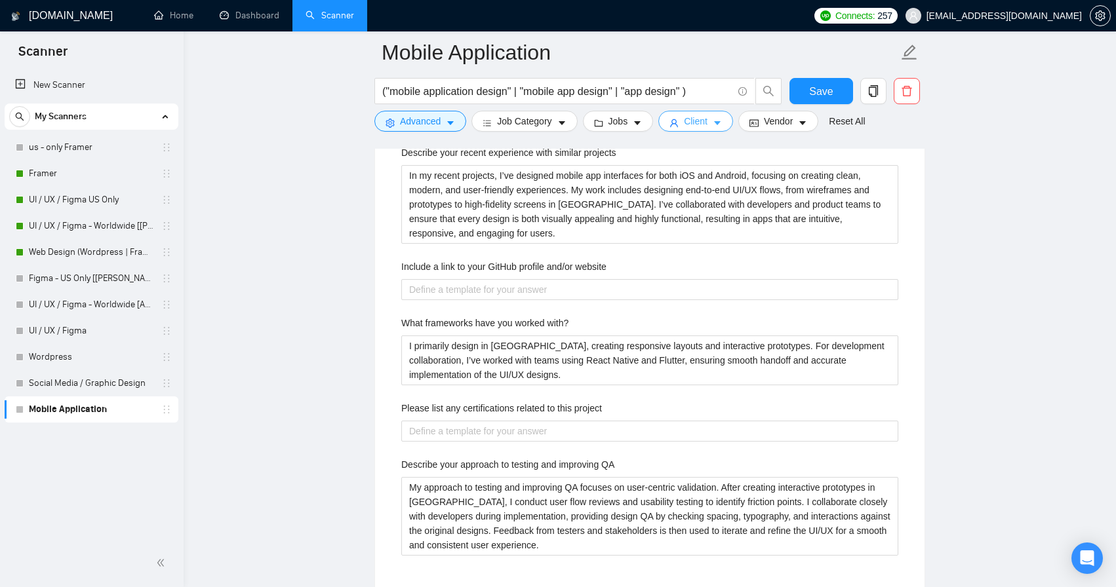
click at [716, 125] on button "Client" at bounding box center [695, 121] width 75 height 21
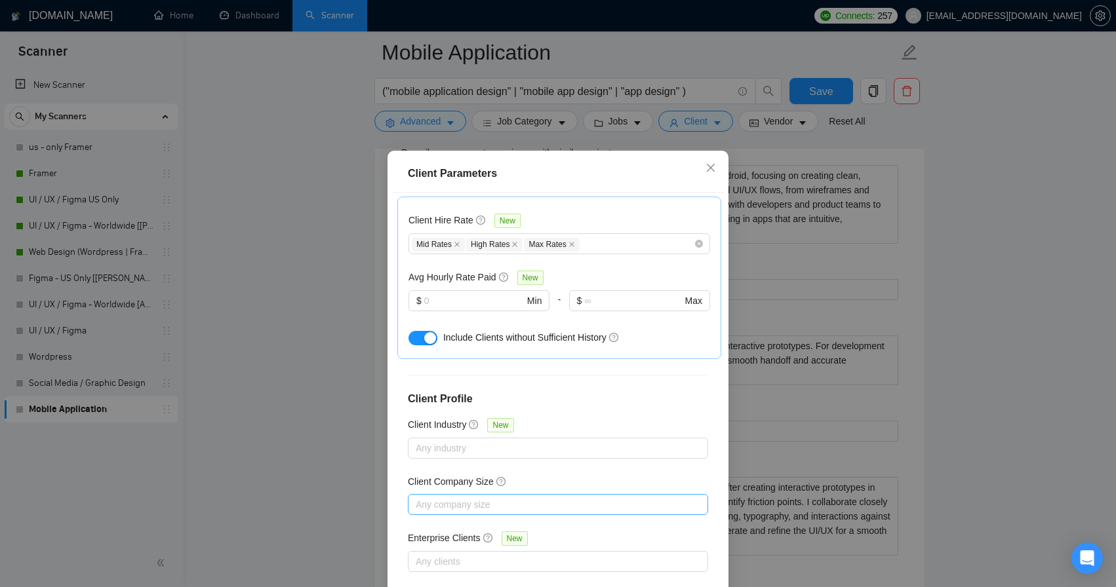
scroll to position [407, 0]
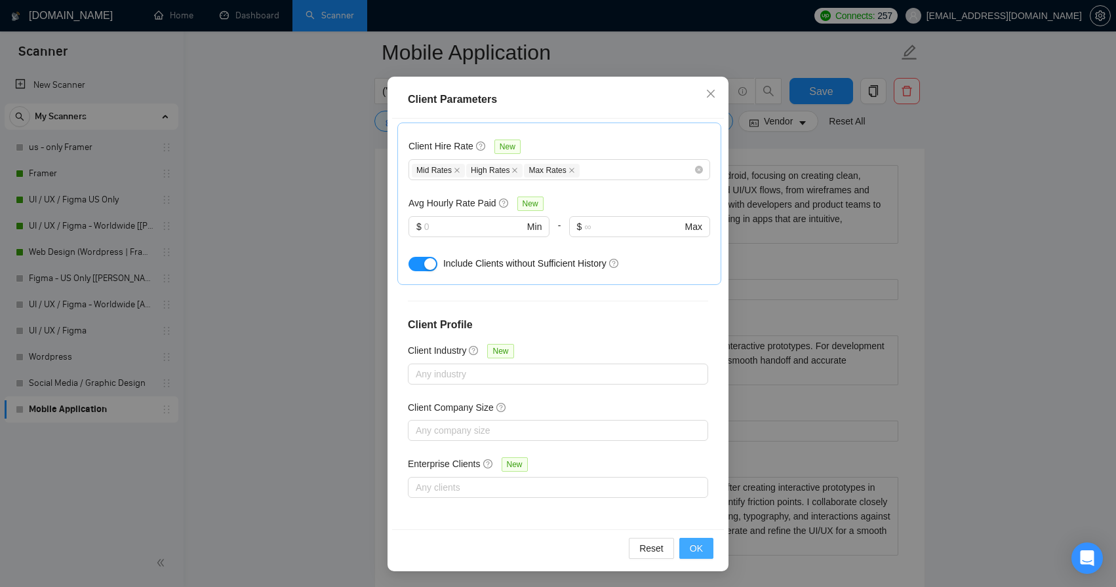
click at [695, 554] on span "OK" at bounding box center [696, 548] width 13 height 14
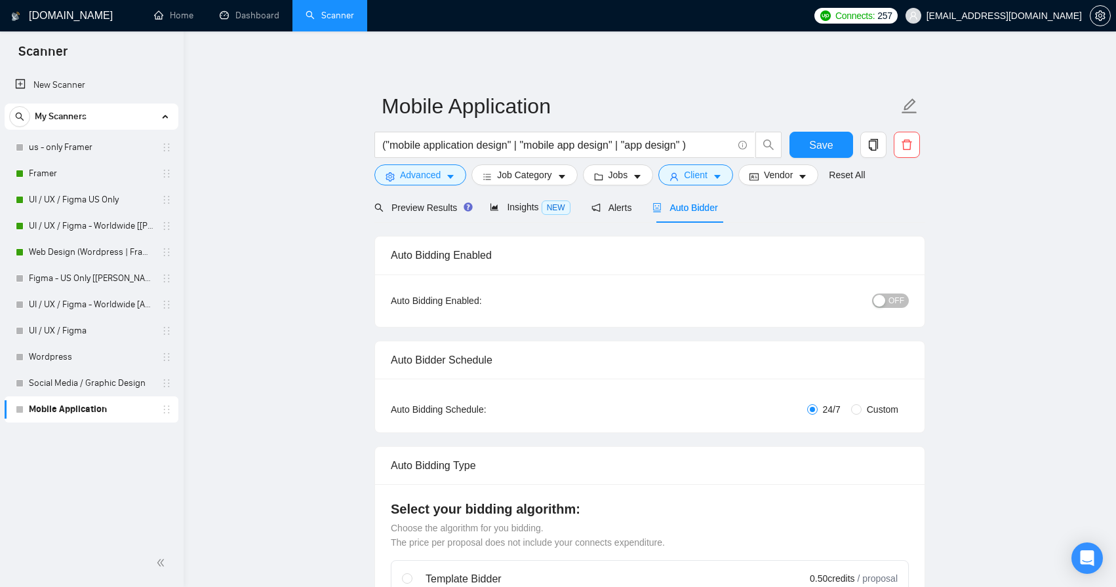
scroll to position [0, 0]
click at [895, 300] on span "OFF" at bounding box center [896, 301] width 16 height 14
click at [832, 134] on button "Save" at bounding box center [821, 145] width 64 height 26
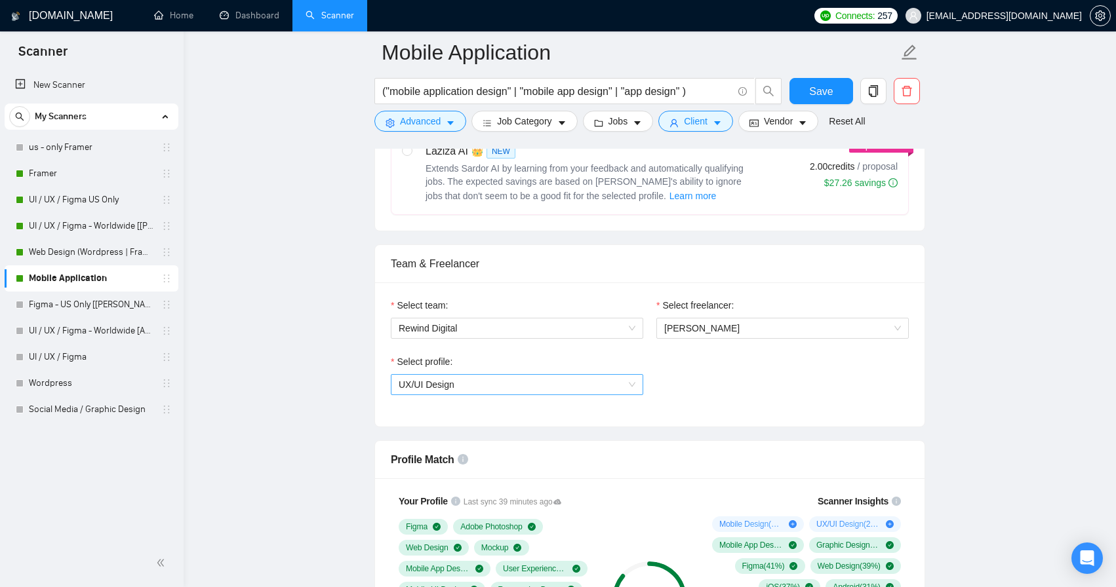
scroll to position [672, 0]
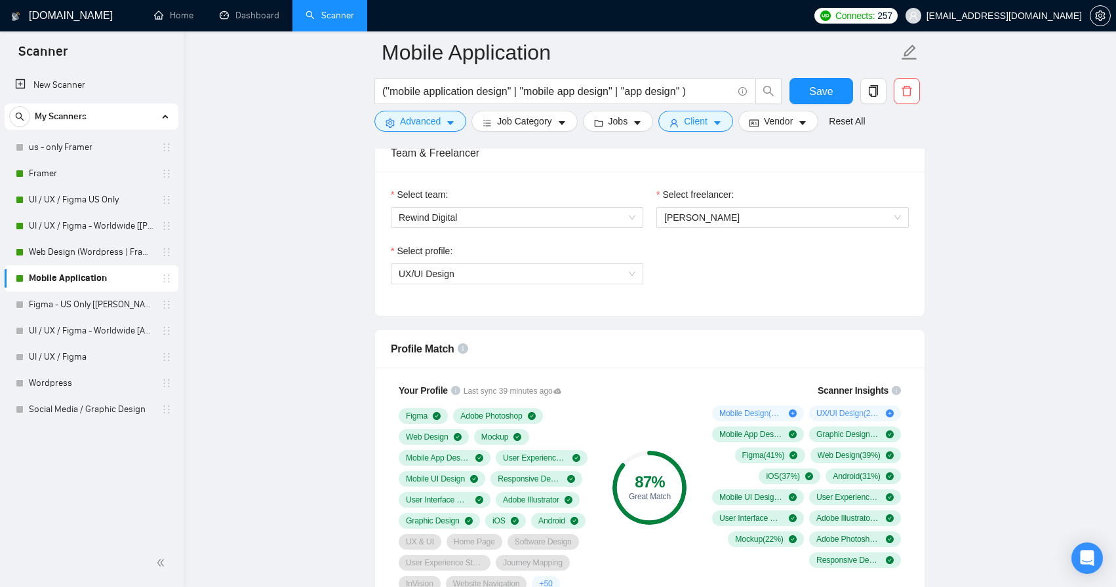
click at [736, 275] on div "Select profile: UX/UI Design" at bounding box center [649, 272] width 531 height 56
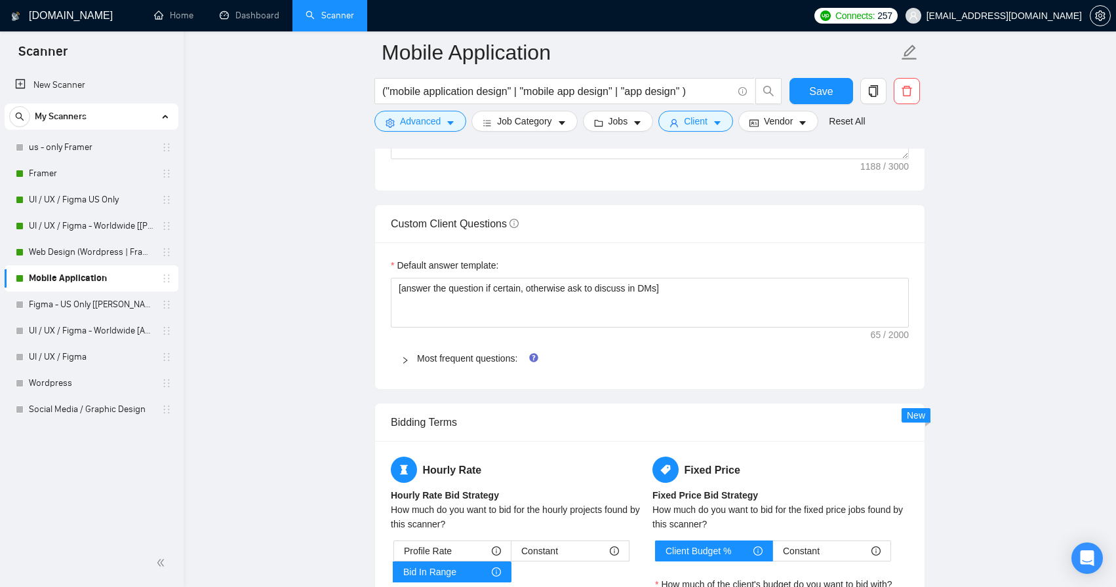
scroll to position [1812, 0]
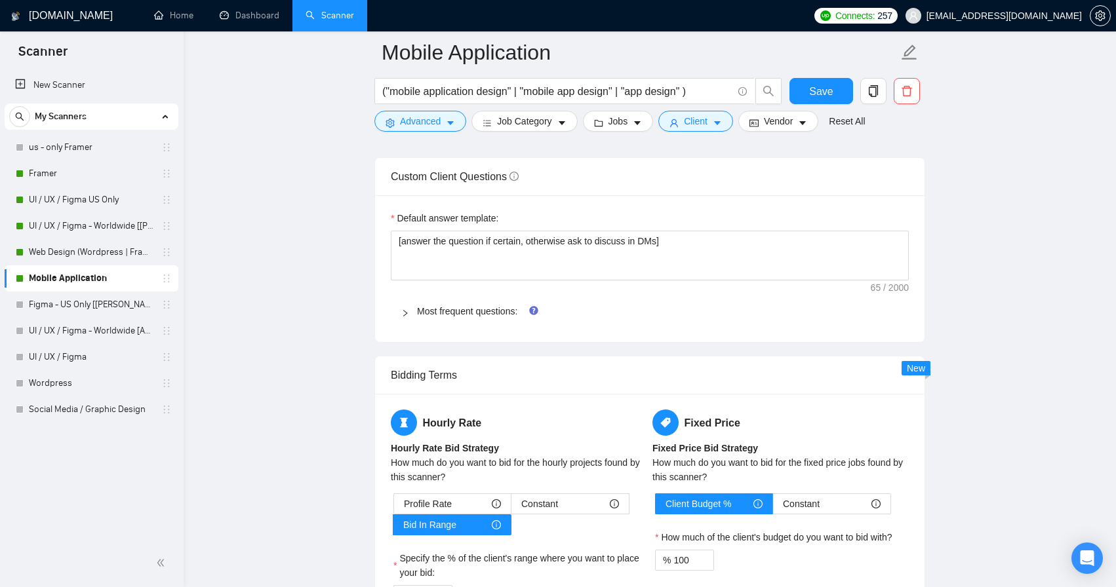
click at [403, 310] on icon "right" at bounding box center [405, 313] width 8 height 8
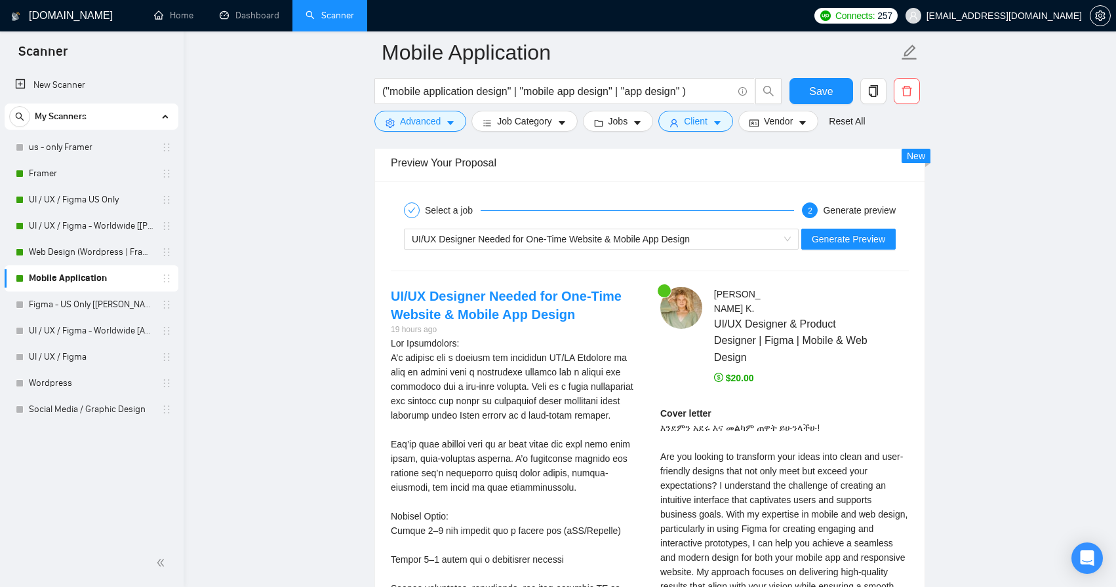
scroll to position [2885, 0]
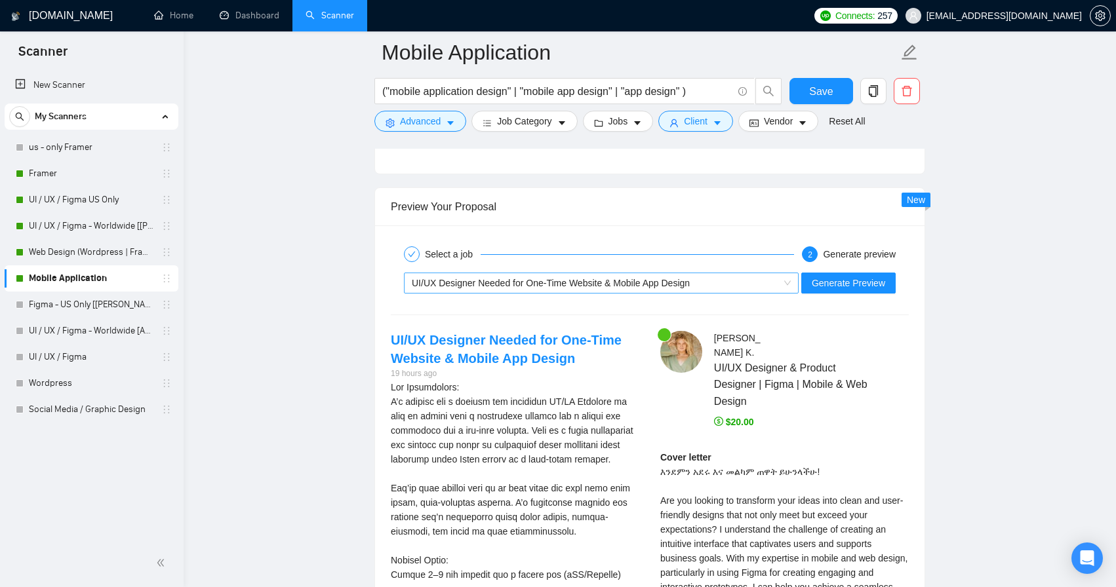
click at [786, 281] on span "UI/UX Designer Needed for One-Time Website & Mobile App Design" at bounding box center [601, 283] width 379 height 20
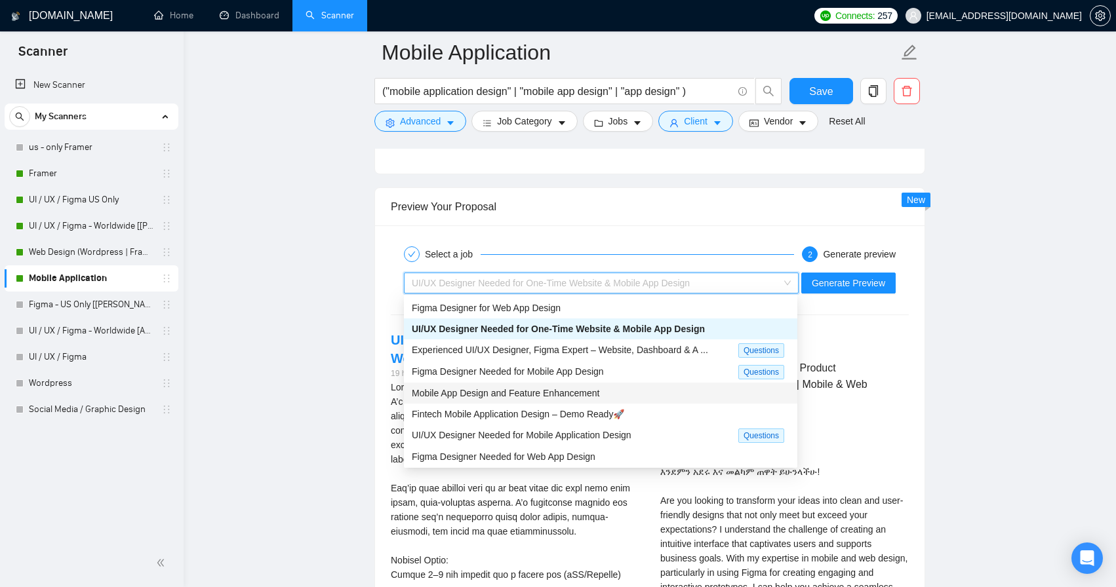
click at [619, 393] on div "Mobile App Design and Feature Enhancement" at bounding box center [601, 393] width 378 height 14
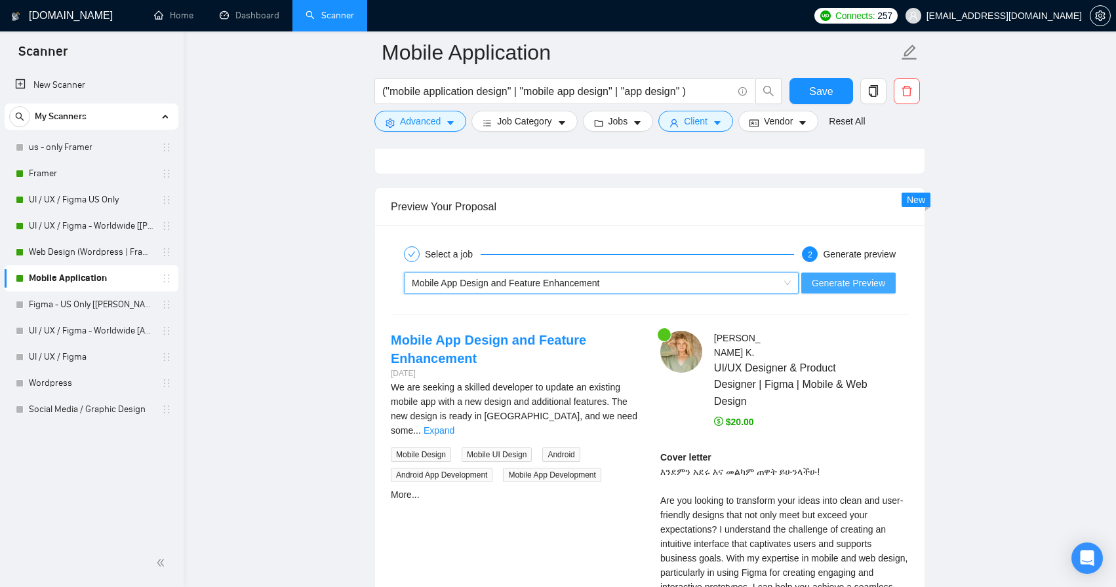
click at [836, 284] on span "Generate Preview" at bounding box center [847, 283] width 73 height 14
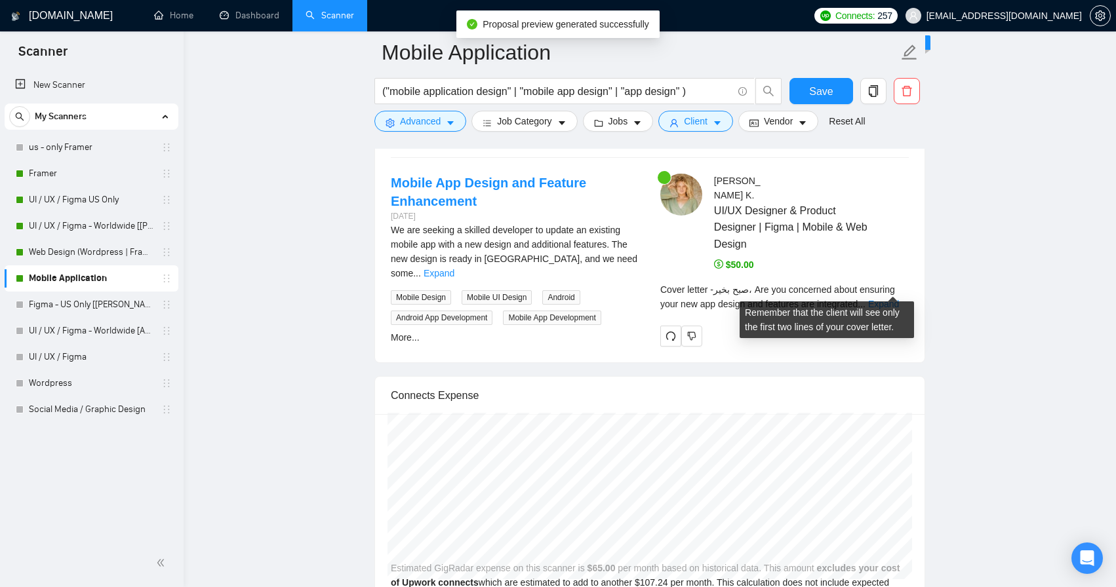
scroll to position [3039, 0]
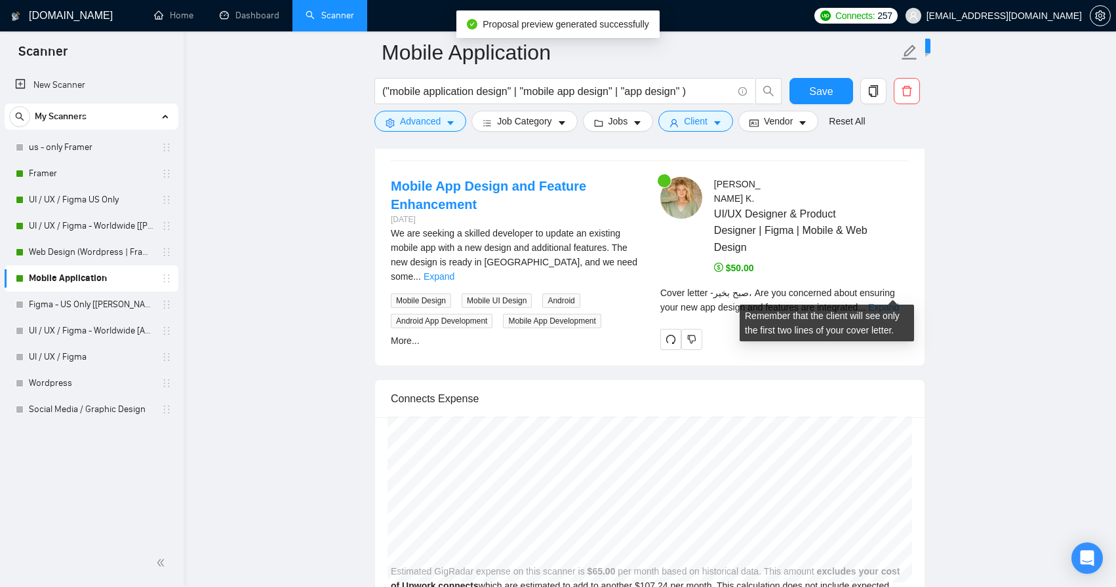
click at [893, 302] on link "Expand" at bounding box center [883, 307] width 31 height 10
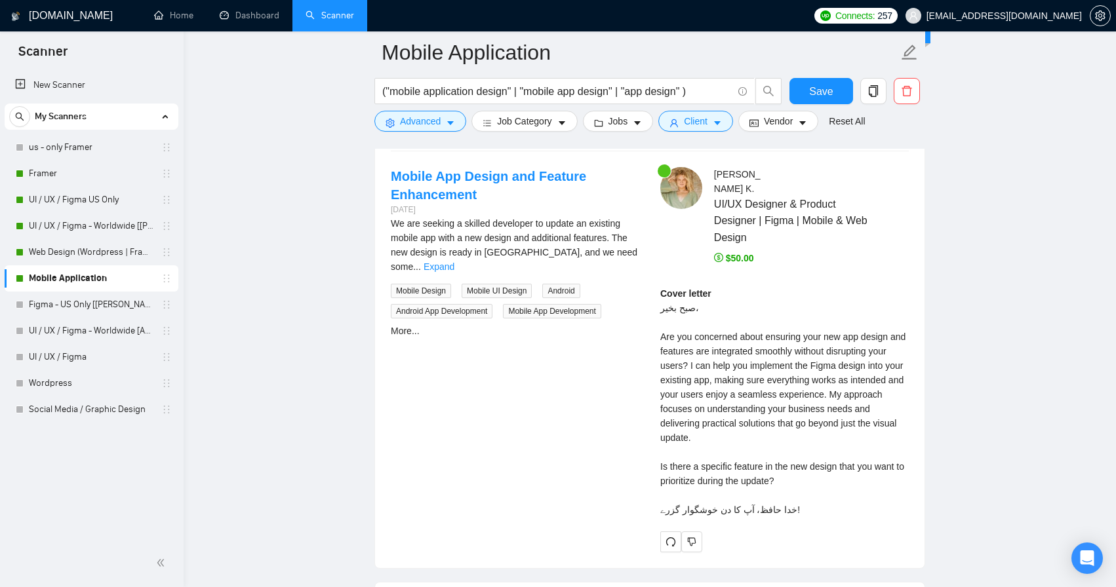
scroll to position [3053, 0]
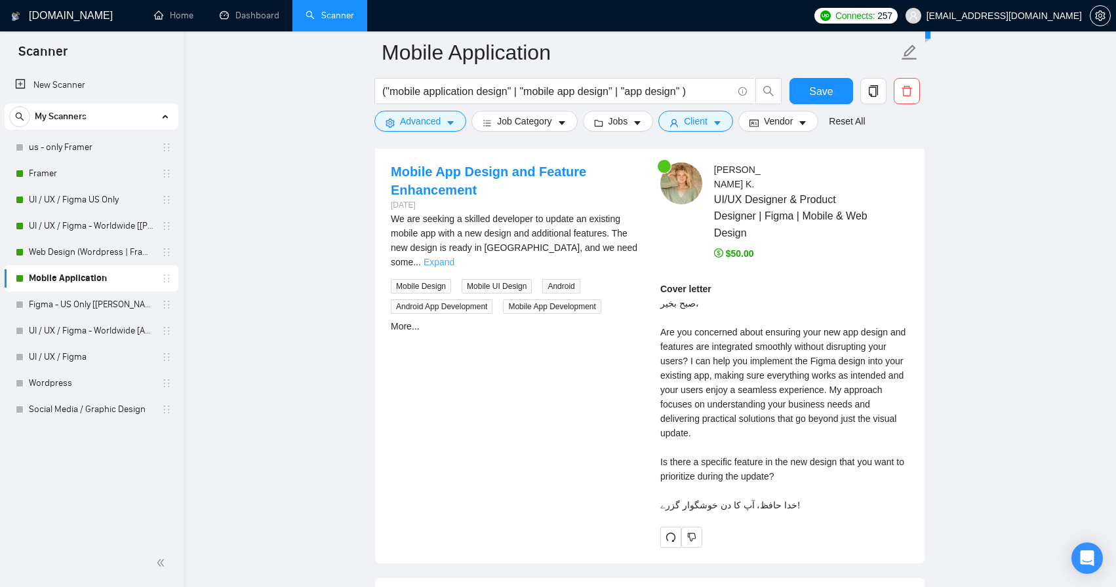
click at [454, 257] on link "Expand" at bounding box center [438, 262] width 31 height 10
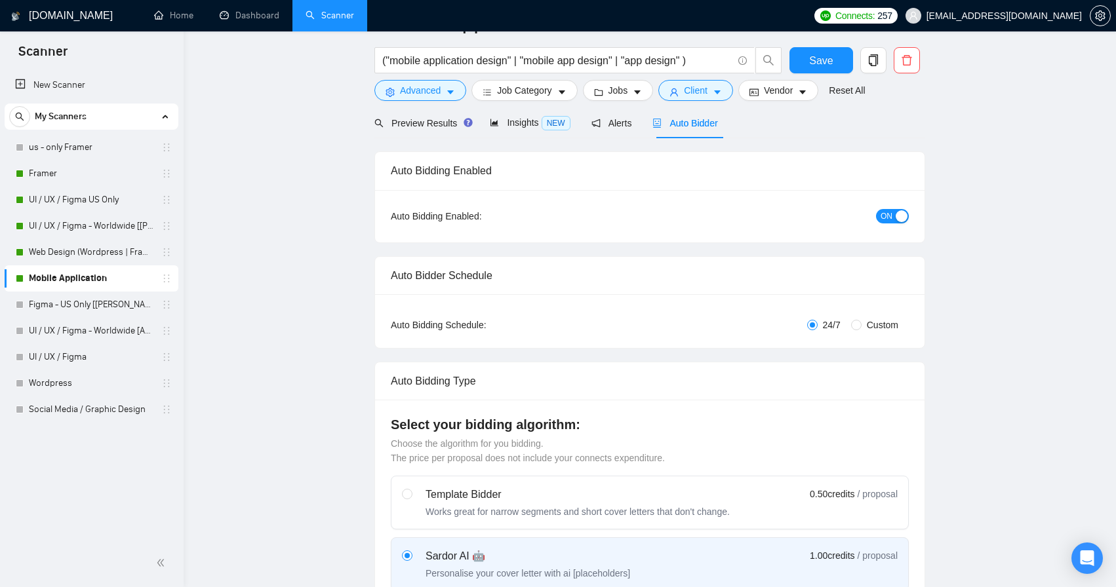
scroll to position [14, 0]
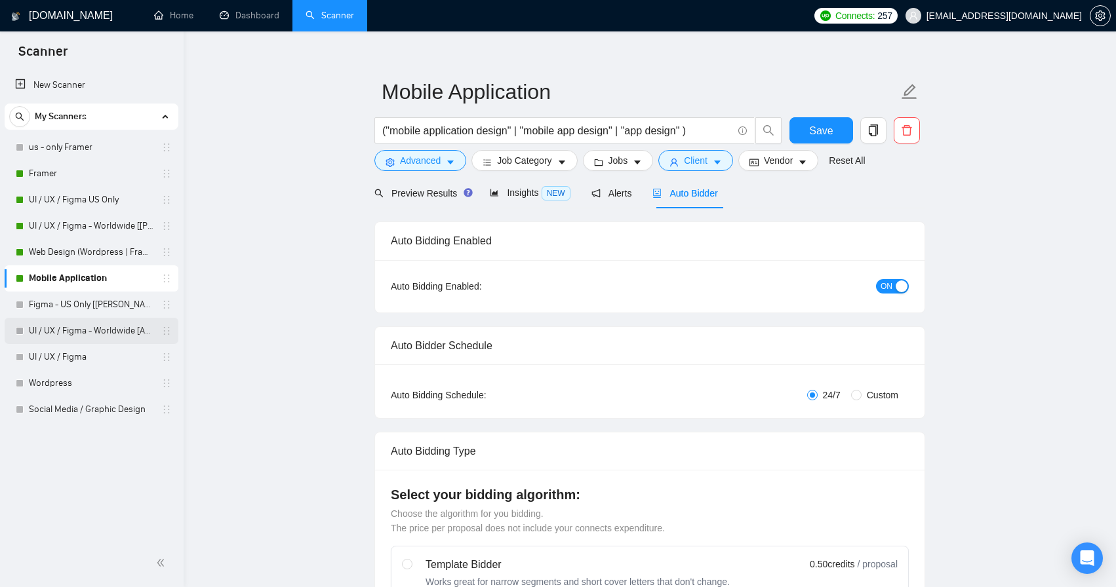
click at [113, 332] on link "UI / UX / Figma - Worldwide [Anya]" at bounding box center [91, 331] width 125 height 26
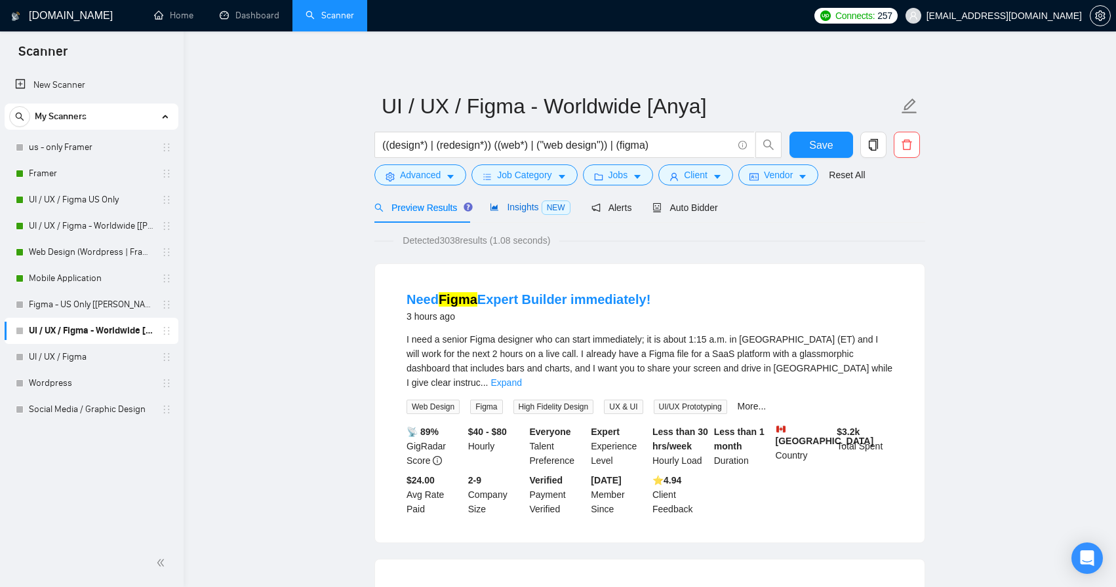
click at [516, 201] on div "Insights NEW" at bounding box center [530, 207] width 80 height 15
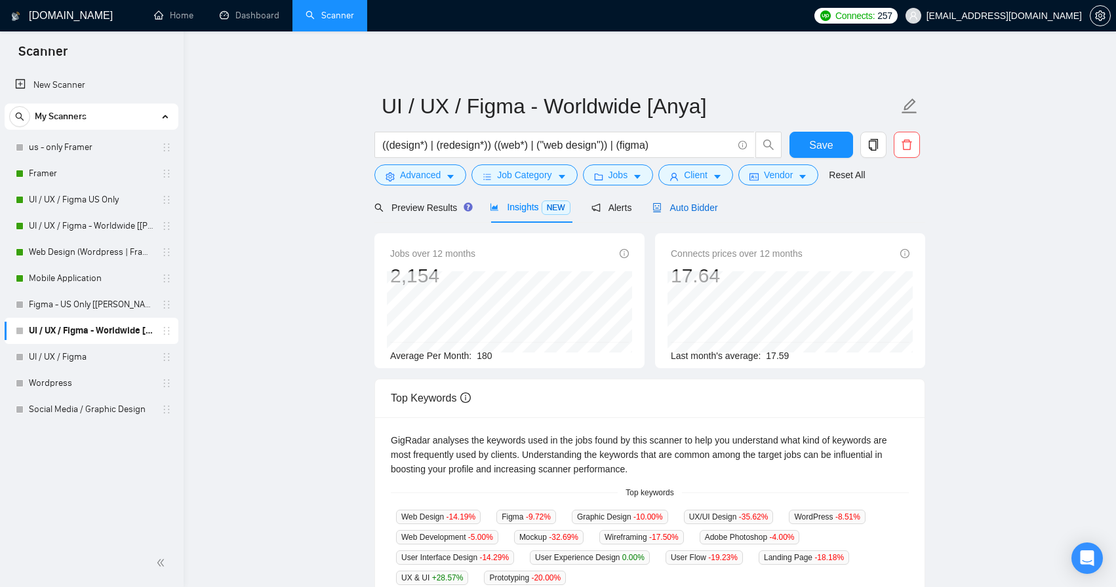
click at [699, 207] on span "Auto Bidder" at bounding box center [684, 208] width 65 height 10
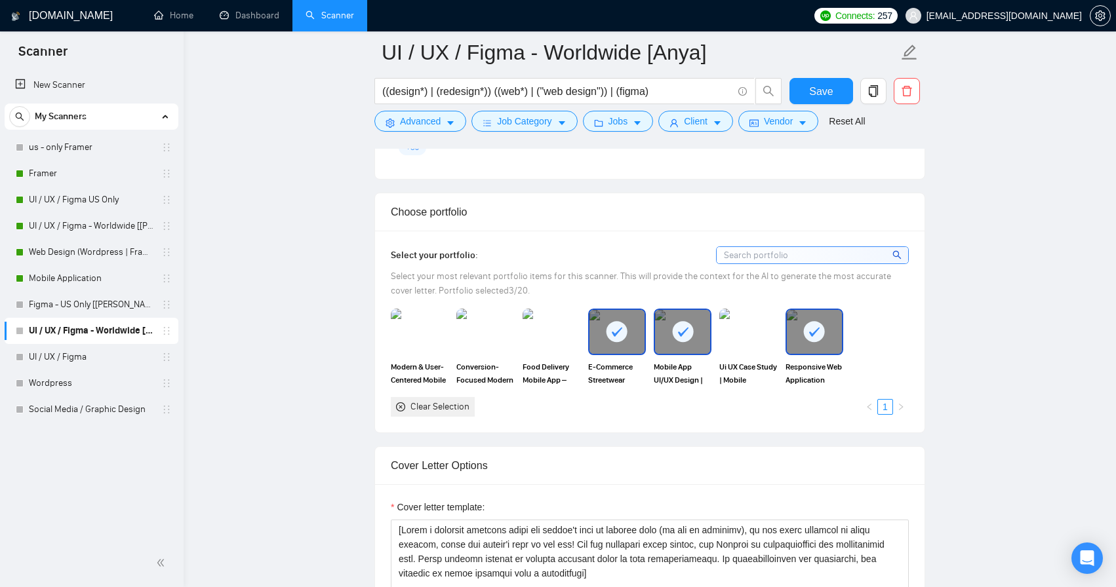
scroll to position [1148, 0]
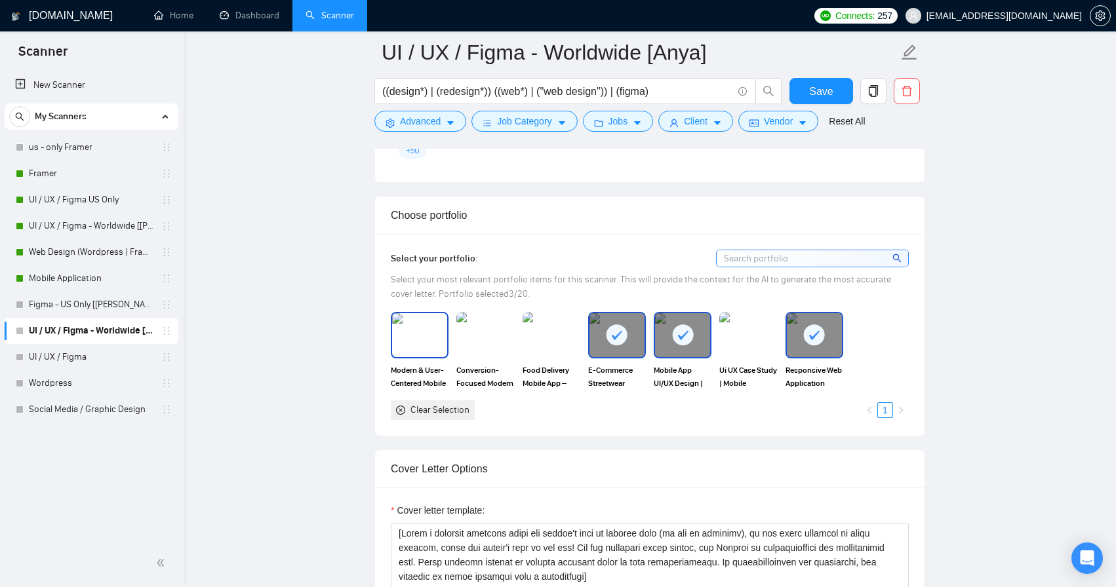
click at [416, 336] on img at bounding box center [419, 334] width 55 height 43
click at [488, 330] on img at bounding box center [485, 334] width 55 height 43
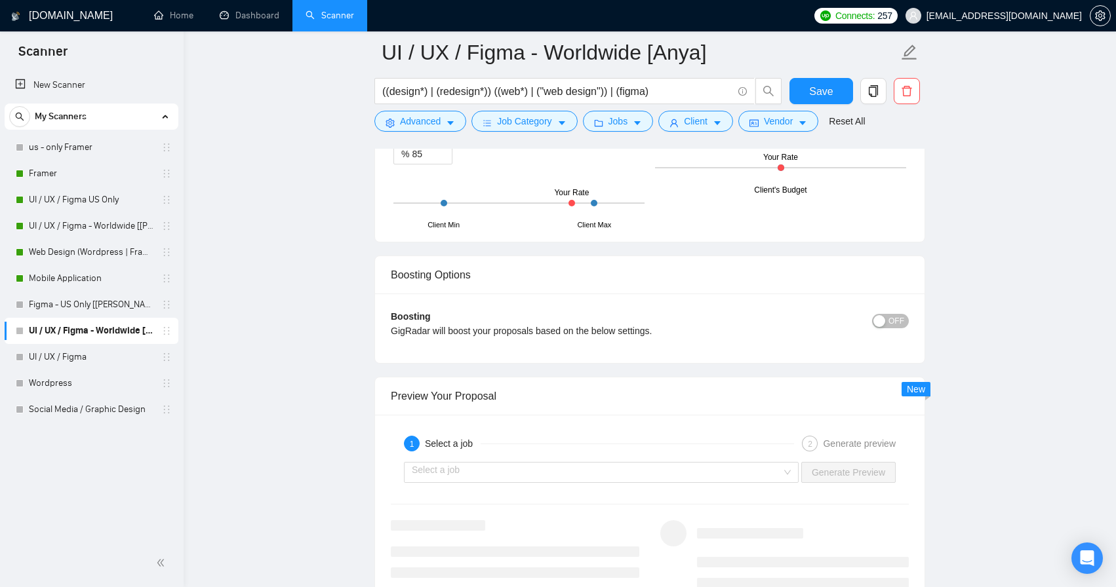
scroll to position [2249, 0]
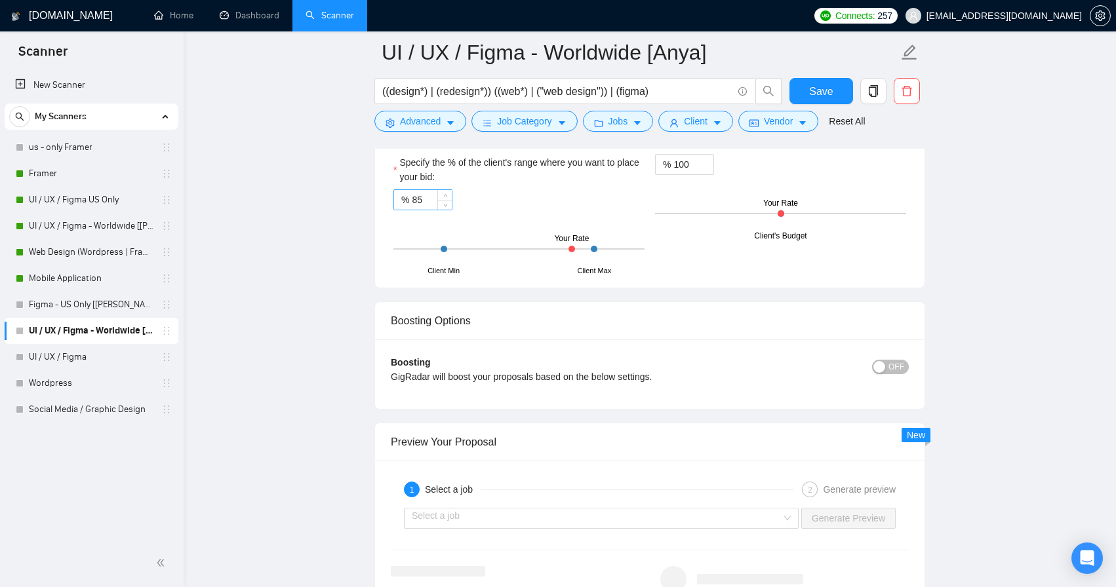
click at [414, 197] on input "85" at bounding box center [432, 200] width 40 height 20
type input "95"
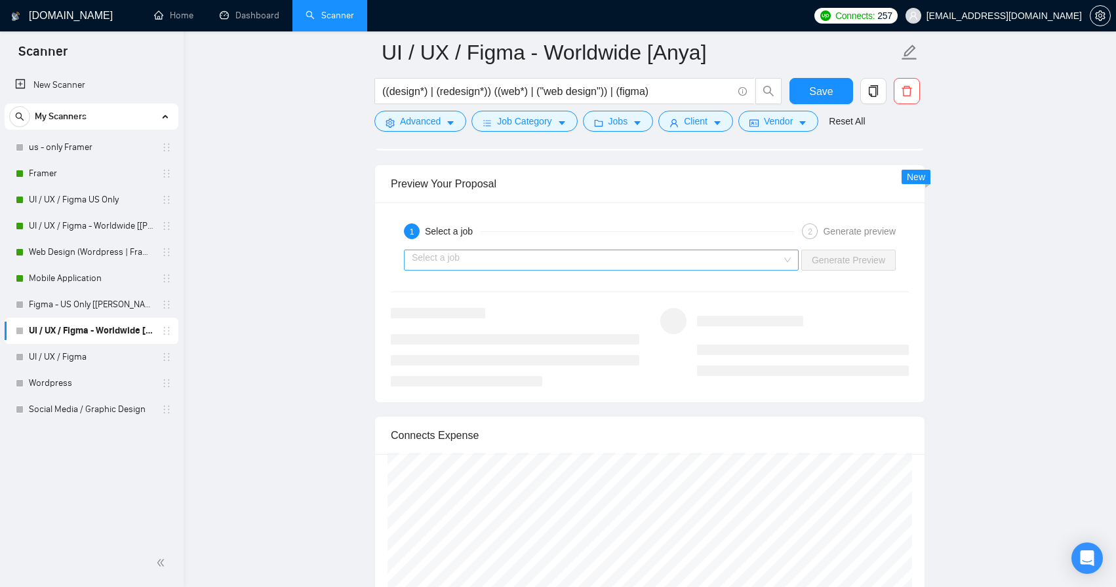
click at [783, 259] on div "Select a job" at bounding box center [601, 260] width 395 height 21
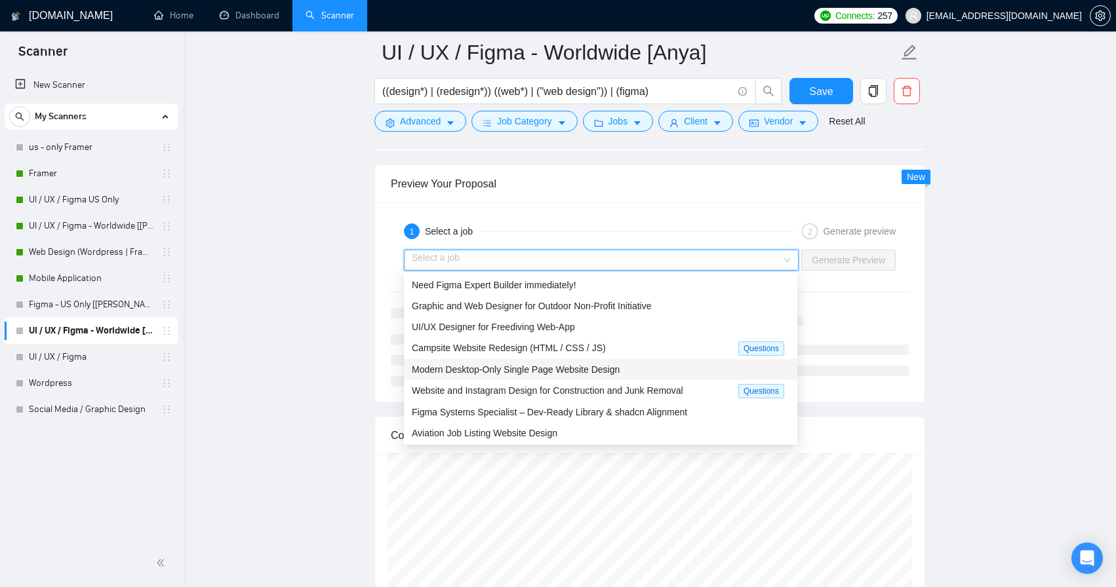
click at [615, 372] on span "Modern Desktop-Only Single Page Website Design" at bounding box center [516, 369] width 208 height 10
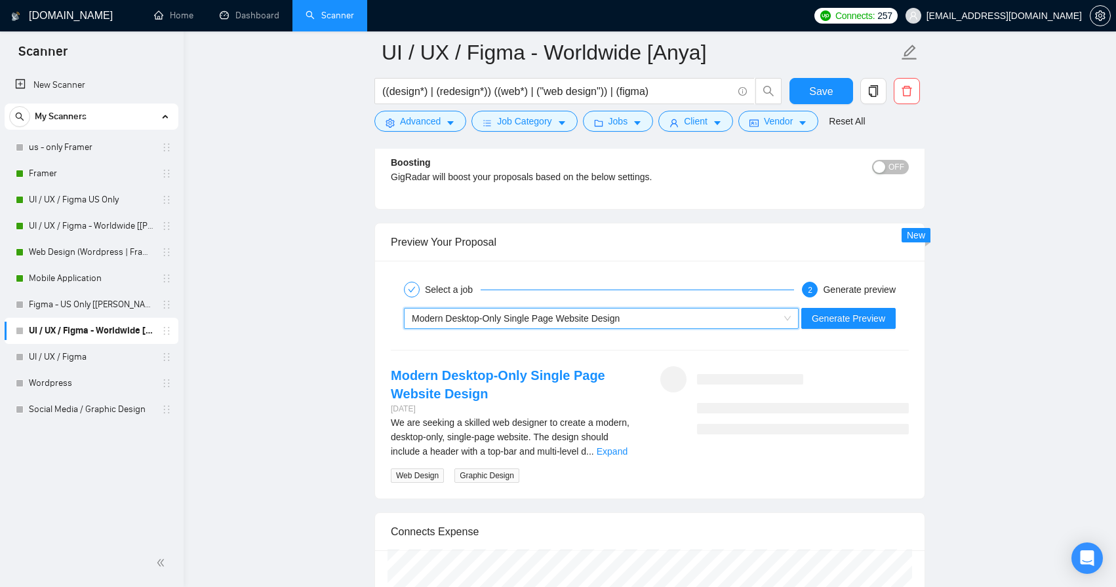
scroll to position [2468, 0]
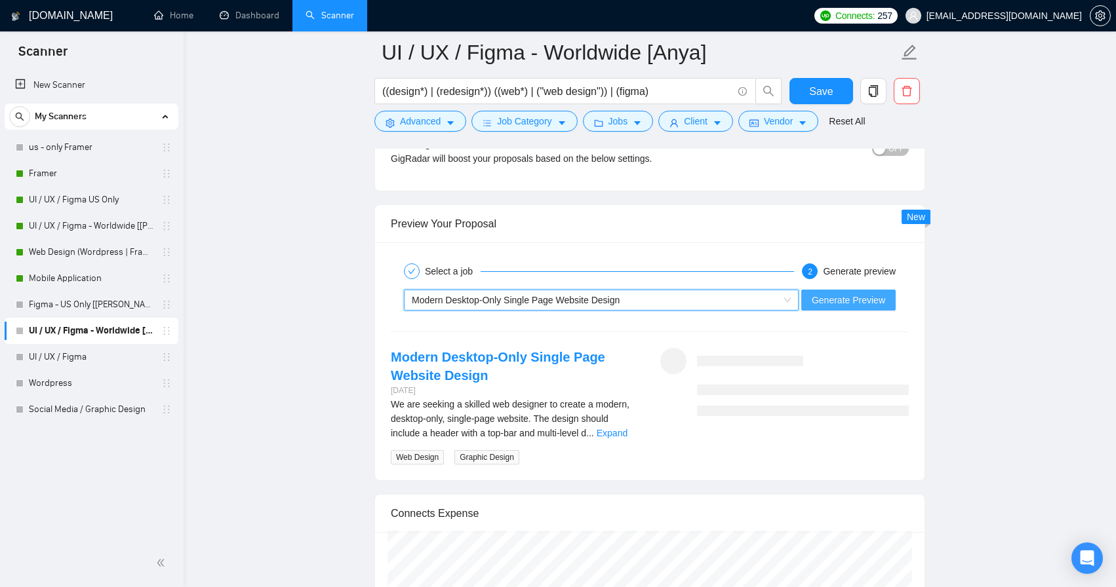
click at [823, 303] on span "Generate Preview" at bounding box center [847, 300] width 73 height 14
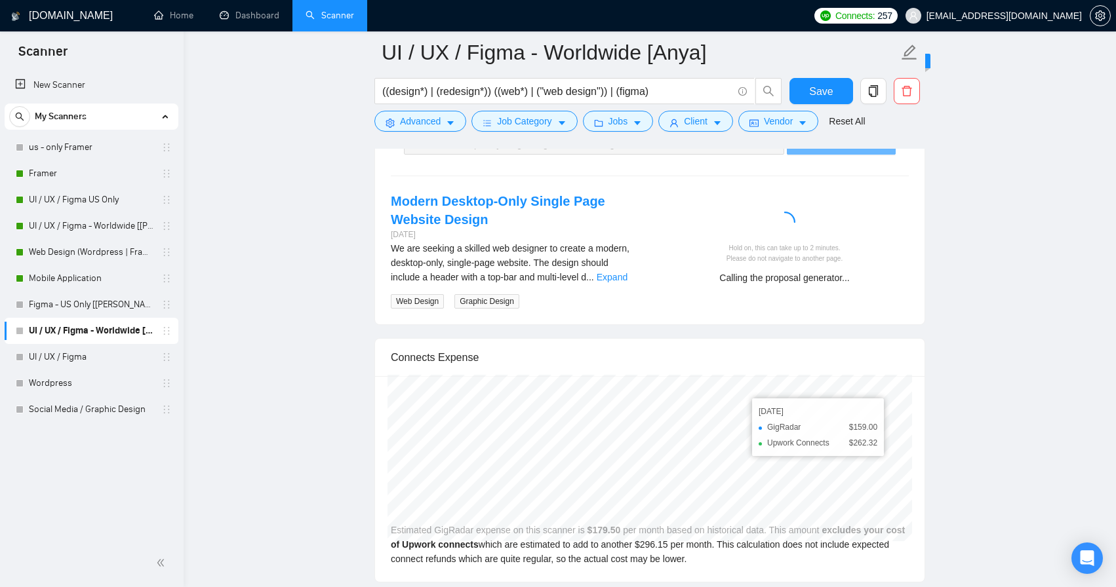
scroll to position [2624, 0]
